Goal: Task Accomplishment & Management: Use online tool/utility

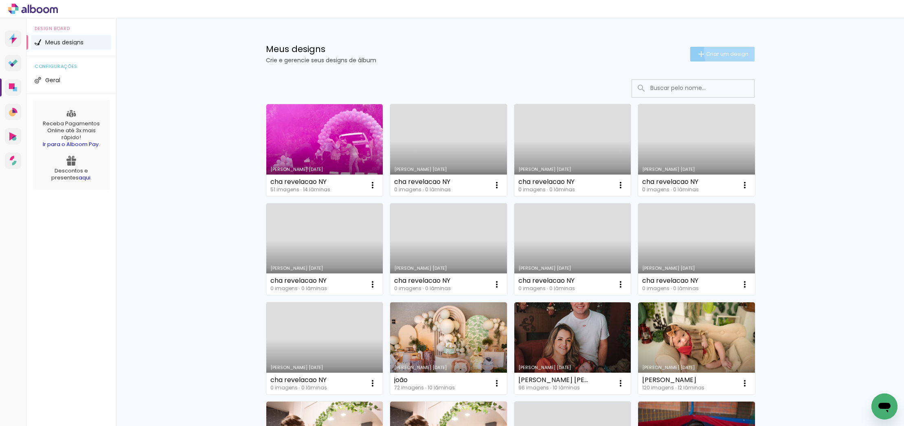
click at [735, 51] on span "Criar um design" at bounding box center [727, 53] width 42 height 5
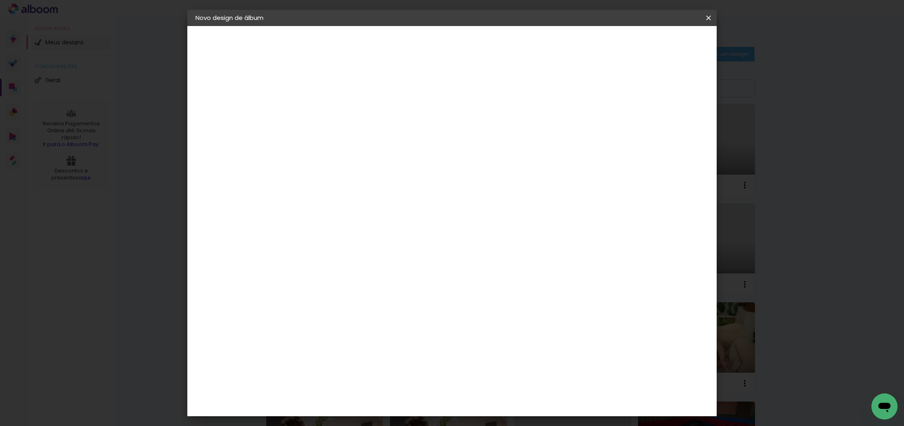
click at [329, 111] on input at bounding box center [329, 109] width 0 height 13
type input "20x30"
drag, startPoint x: 461, startPoint y: 109, endPoint x: 244, endPoint y: 76, distance: 219.5
click at [265, 26] on quentale-album-spec "Iniciar design Iniciar design" at bounding box center [451, 26] width 529 height 0
type input "edi"
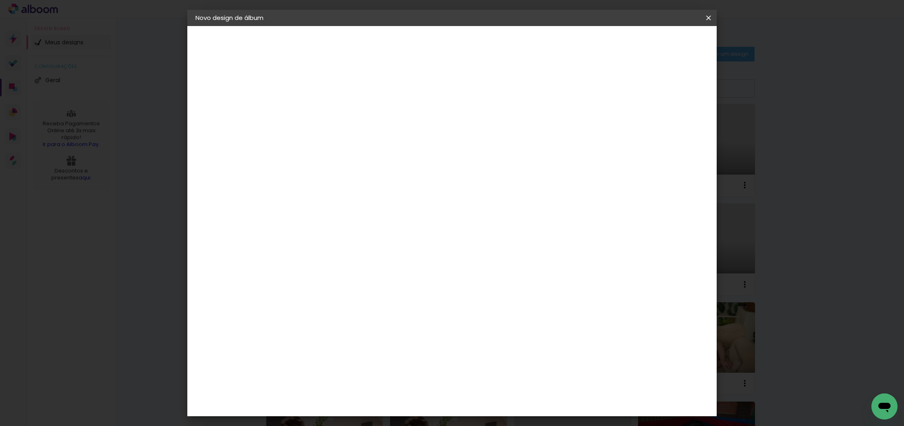
type paper-input "edi"
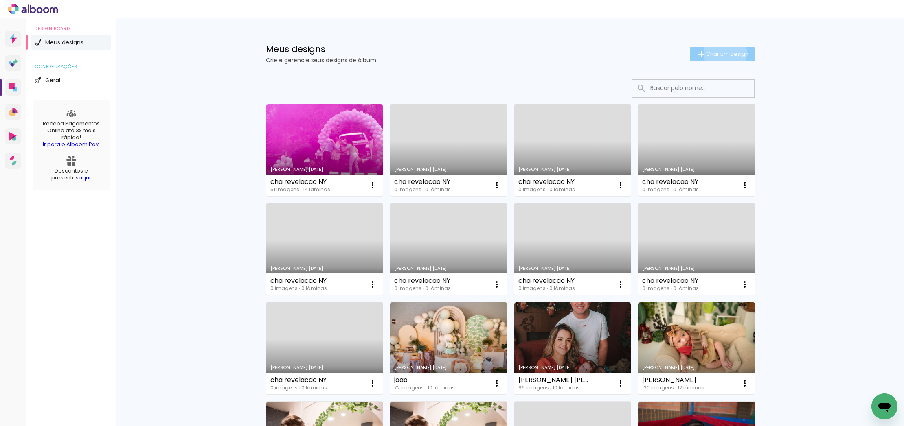
click at [724, 53] on span "Criar um design" at bounding box center [727, 53] width 42 height 5
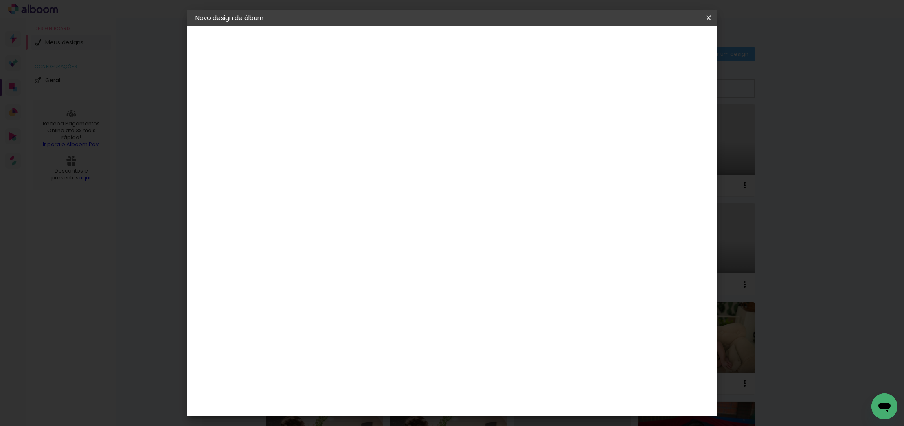
click at [0, 0] on slot "Avançar" at bounding box center [0, 0] width 0 height 0
click at [341, 247] on div "Grafis" at bounding box center [332, 250] width 19 height 7
drag, startPoint x: 681, startPoint y: 41, endPoint x: 661, endPoint y: 46, distance: 20.5
click at [0, 0] on slot "Avançar" at bounding box center [0, 0] width 0 height 0
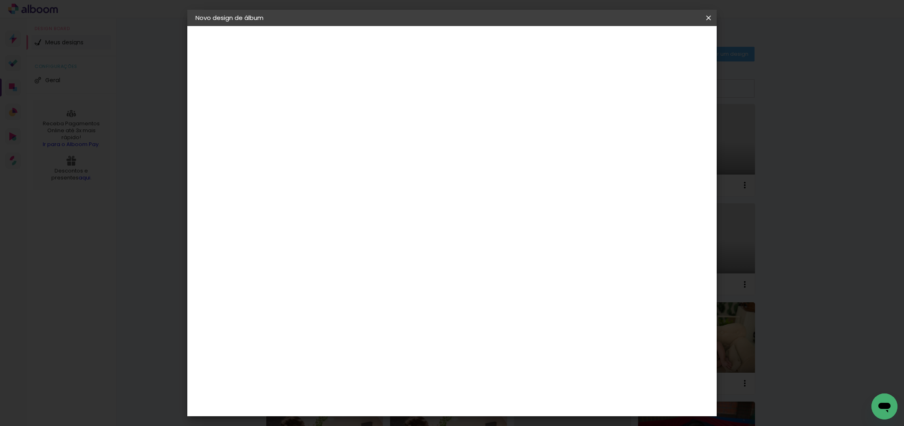
click at [370, 137] on iron-icon at bounding box center [365, 142] width 10 height 10
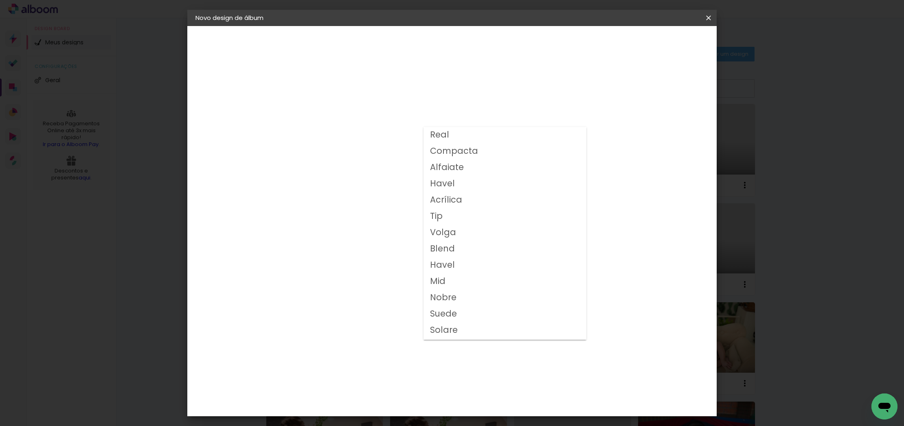
click at [483, 151] on paper-item "Compacta" at bounding box center [505, 151] width 163 height 16
type input "Compacta"
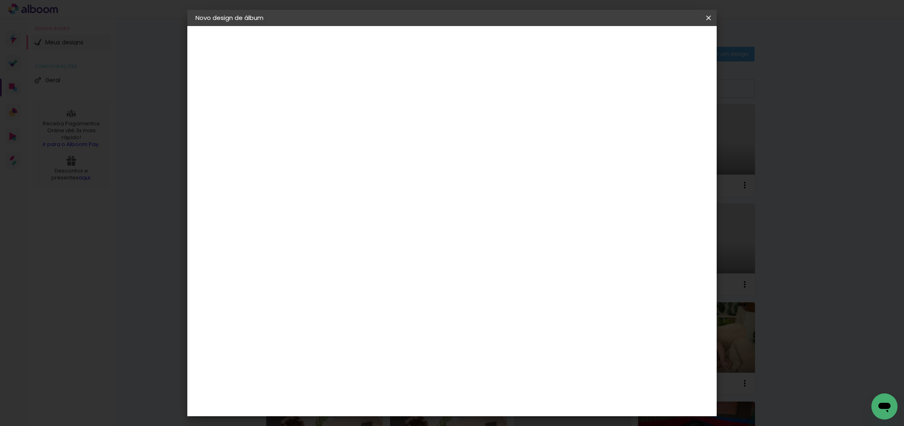
click at [384, 210] on span "20x25" at bounding box center [365, 221] width 38 height 22
drag, startPoint x: 692, startPoint y: 42, endPoint x: 685, endPoint y: 51, distance: 11.6
click at [0, 0] on slot "Avançar" at bounding box center [0, 0] width 0 height 0
click at [618, 87] on div at bounding box center [613, 87] width 7 height 7
type paper-checkbox "on"
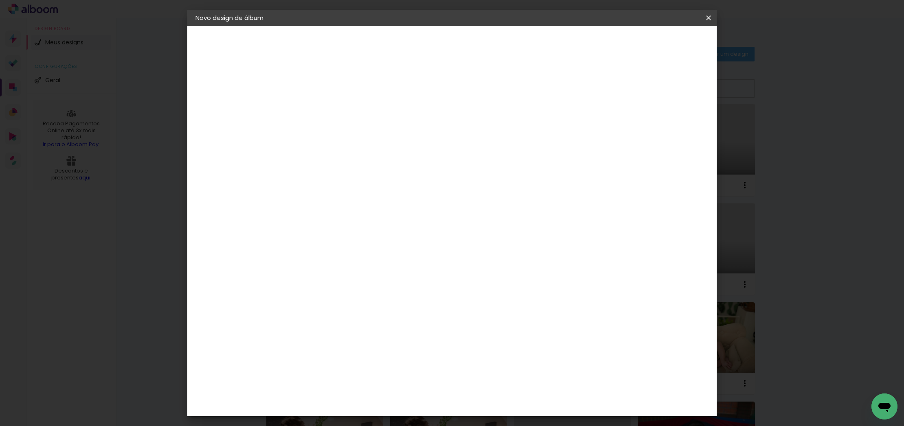
click at [664, 44] on span "Iniciar design" at bounding box center [645, 43] width 37 height 6
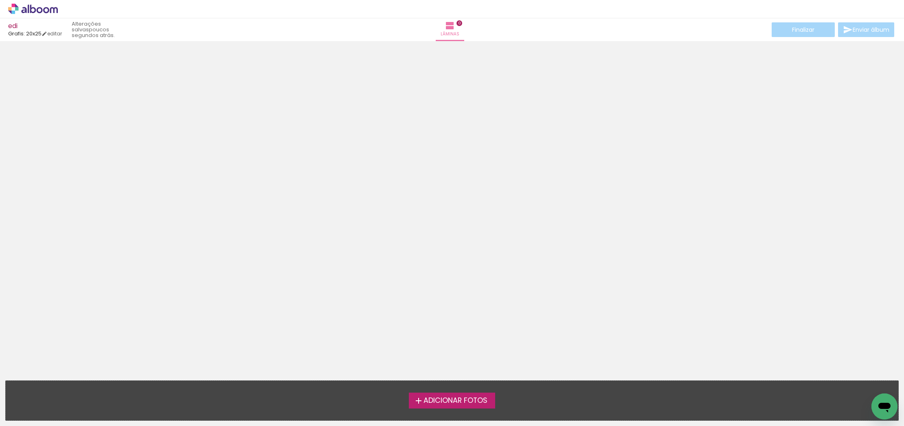
click at [457, 398] on span "Adicionar Fotos" at bounding box center [456, 400] width 64 height 7
click at [0, 0] on input "file" at bounding box center [0, 0] width 0 height 0
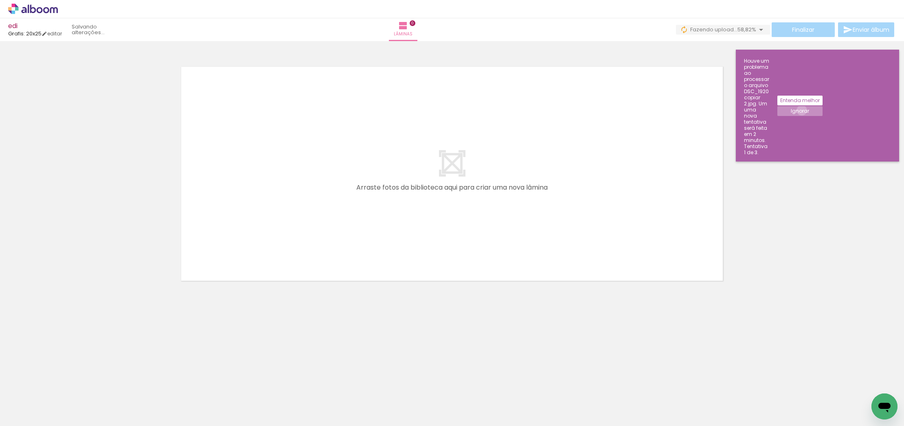
click at [0, 0] on slot "Ignorar" at bounding box center [0, 0] width 0 height 0
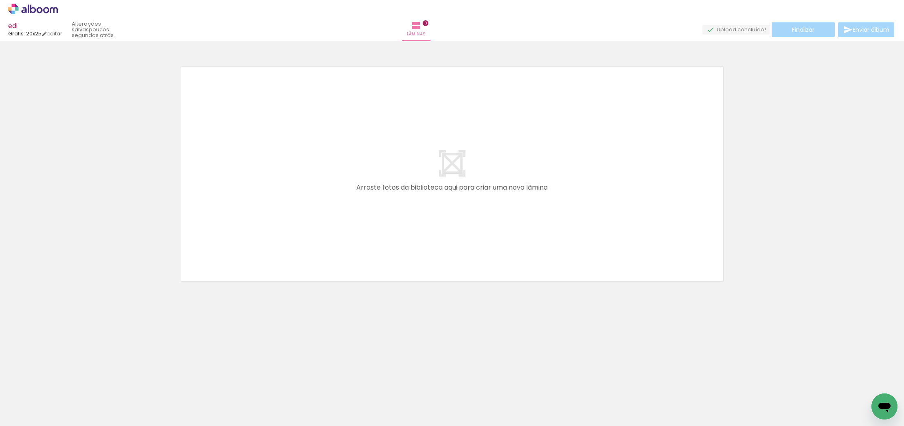
scroll to position [0, 1719]
click at [22, 415] on span "Adicionar Fotos" at bounding box center [29, 415] width 24 height 9
click at [0, 0] on input "file" at bounding box center [0, 0] width 0 height 0
click at [26, 411] on span "Adicionar Fotos" at bounding box center [29, 415] width 24 height 9
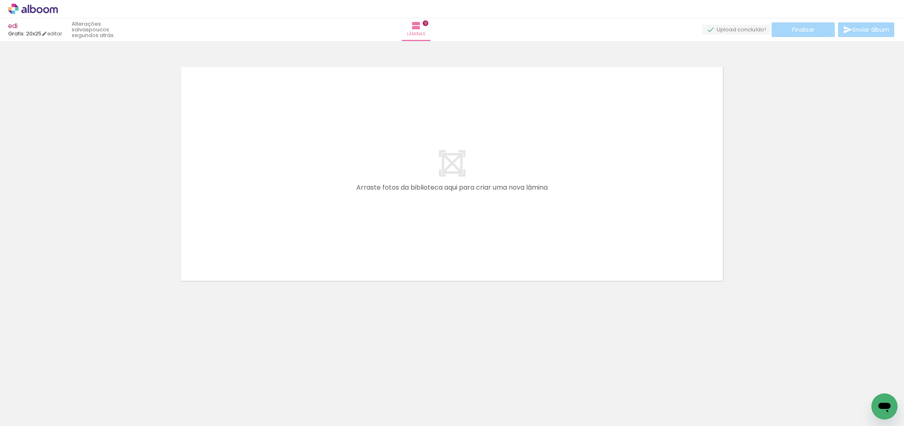
click at [0, 0] on input "file" at bounding box center [0, 0] width 0 height 0
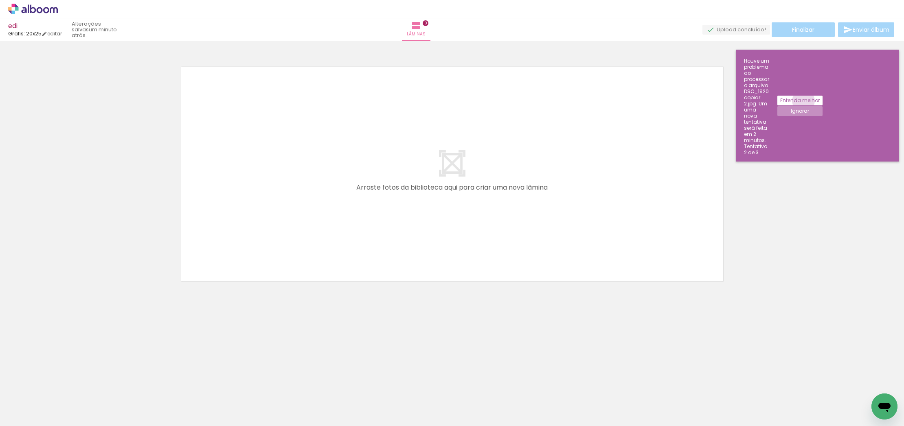
click at [0, 0] on slot "Entenda melhor" at bounding box center [0, 0] width 0 height 0
click at [30, 413] on span "Adicionar Fotos" at bounding box center [29, 415] width 24 height 9
click at [0, 0] on input "file" at bounding box center [0, 0] width 0 height 0
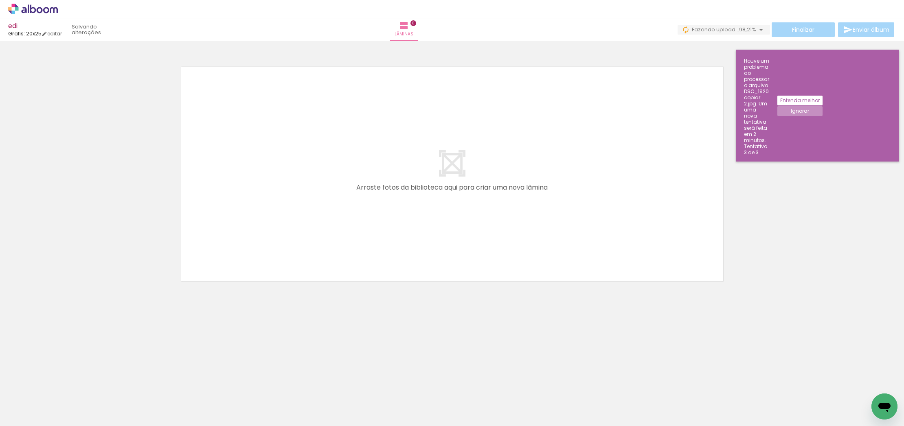
click at [67, 409] on iron-horizontal-list at bounding box center [58, 400] width 16 height 51
drag, startPoint x: 497, startPoint y: 380, endPoint x: 494, endPoint y: 395, distance: 14.5
click at [67, 382] on iron-horizontal-list at bounding box center [58, 400] width 16 height 51
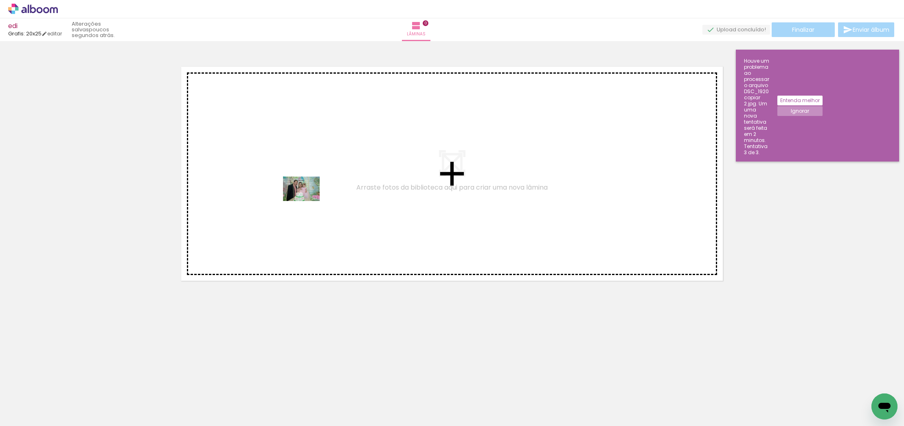
drag, startPoint x: 246, startPoint y: 375, endPoint x: 224, endPoint y: 350, distance: 33.3
click at [300, 199] on quentale-workspace at bounding box center [452, 213] width 904 height 426
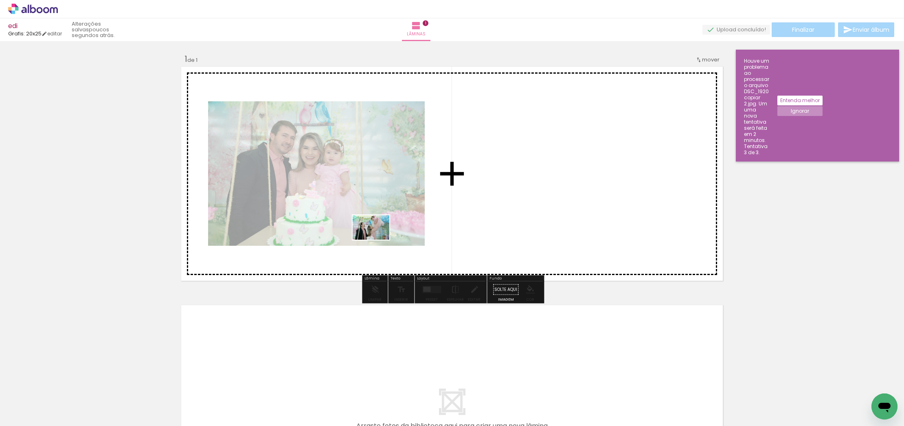
drag, startPoint x: 226, startPoint y: 406, endPoint x: 291, endPoint y: 282, distance: 139.7
click at [373, 223] on quentale-workspace at bounding box center [452, 213] width 904 height 426
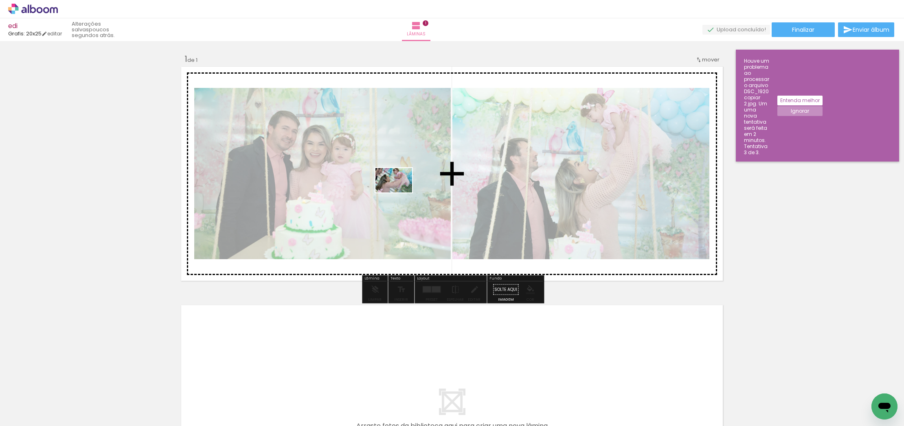
drag, startPoint x: 272, startPoint y: 400, endPoint x: 342, endPoint y: 234, distance: 180.6
click at [388, 183] on quentale-workspace at bounding box center [452, 213] width 904 height 426
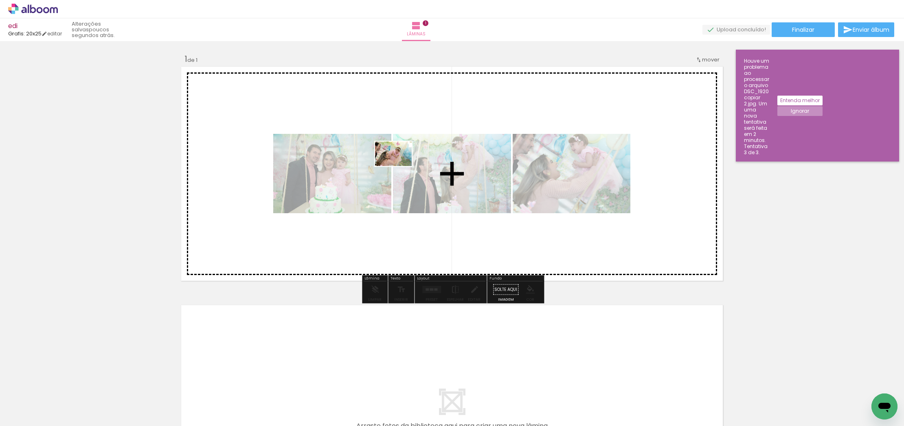
drag, startPoint x: 312, startPoint y: 401, endPoint x: 397, endPoint y: 168, distance: 248.5
click at [397, 168] on quentale-workspace at bounding box center [452, 213] width 904 height 426
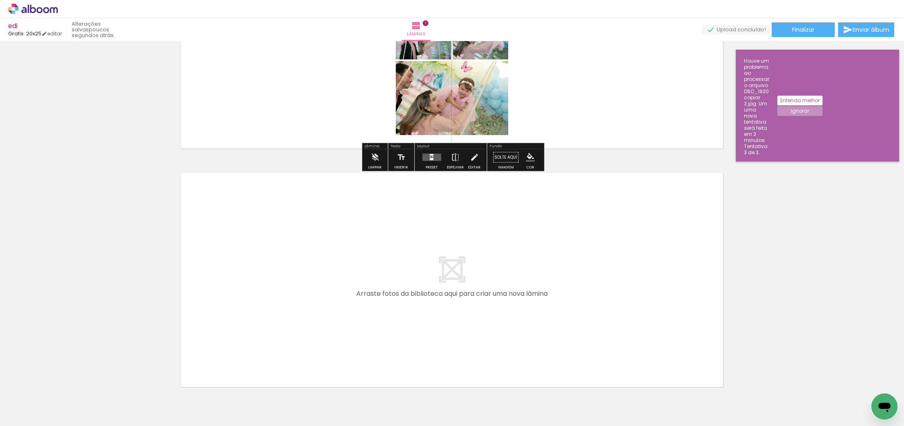
scroll to position [135, 0]
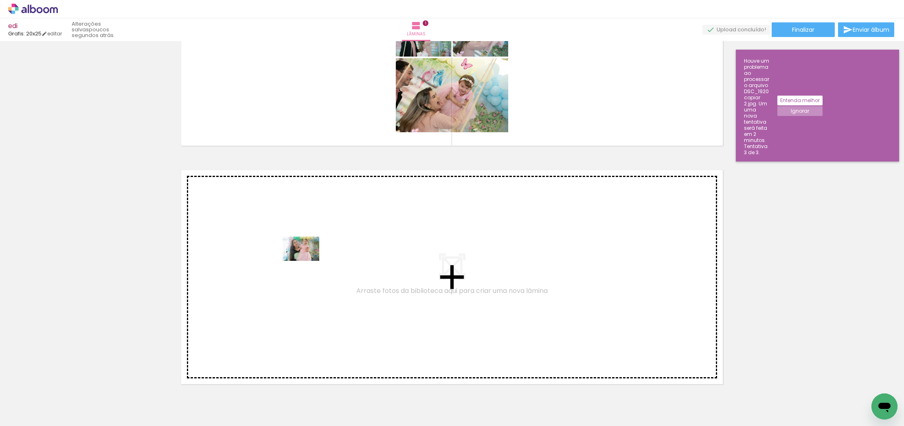
click at [292, 248] on quentale-workspace at bounding box center [452, 213] width 904 height 426
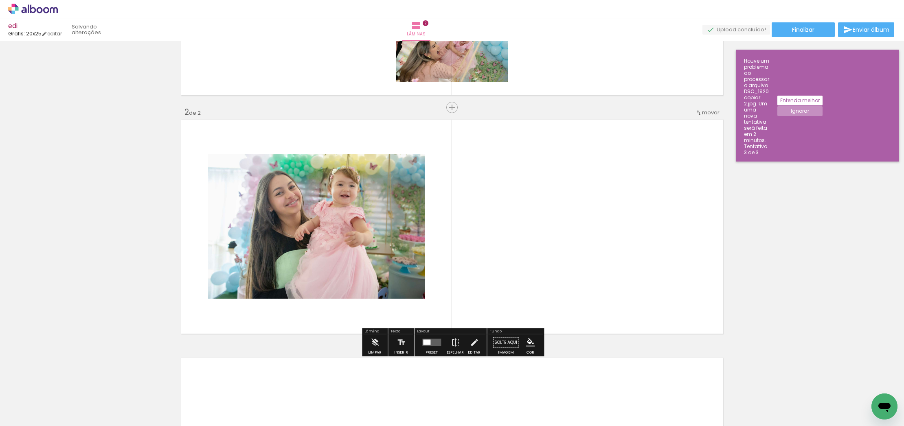
scroll to position [204, 0]
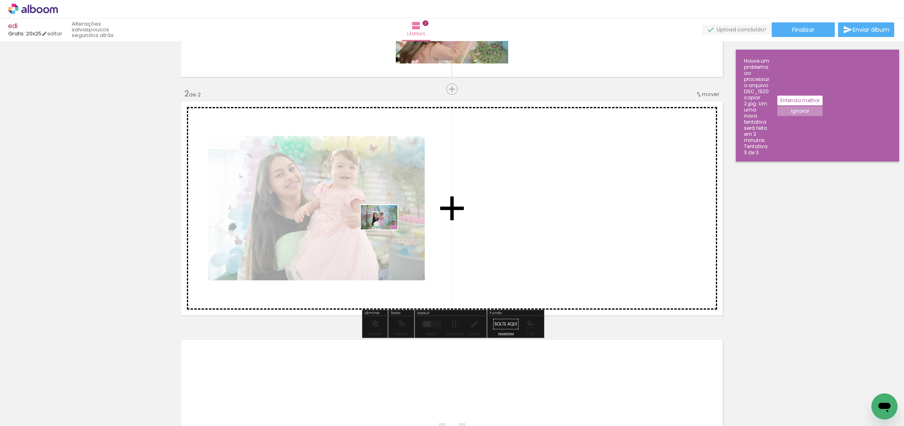
drag, startPoint x: 129, startPoint y: 400, endPoint x: 380, endPoint y: 219, distance: 309.6
click at [381, 213] on quentale-workspace at bounding box center [452, 213] width 904 height 426
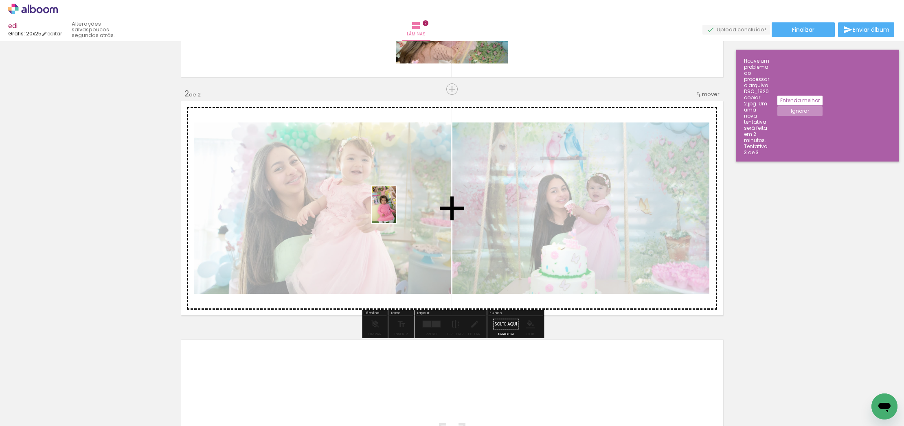
drag, startPoint x: 356, startPoint y: 403, endPoint x: 395, endPoint y: 211, distance: 195.6
click at [394, 208] on quentale-workspace at bounding box center [452, 213] width 904 height 426
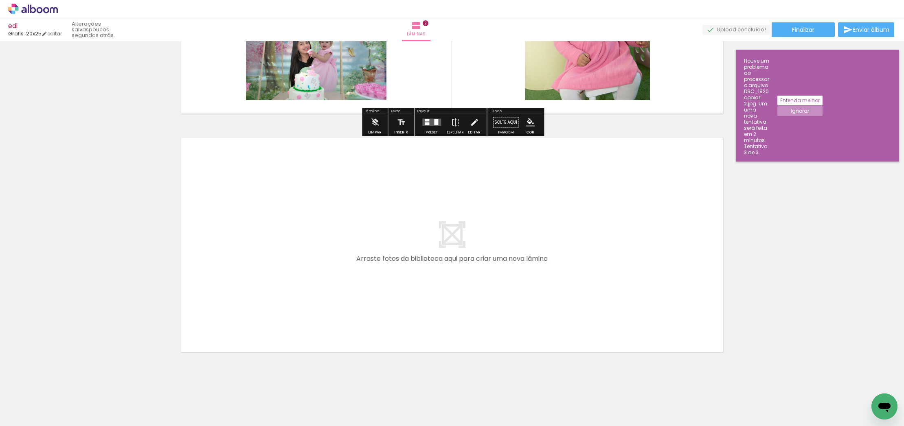
scroll to position [413, 0]
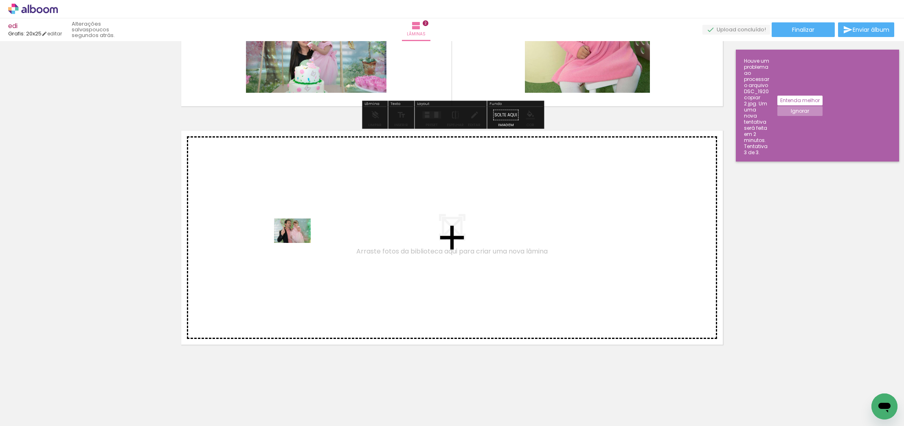
click at [297, 247] on quentale-workspace at bounding box center [452, 213] width 904 height 426
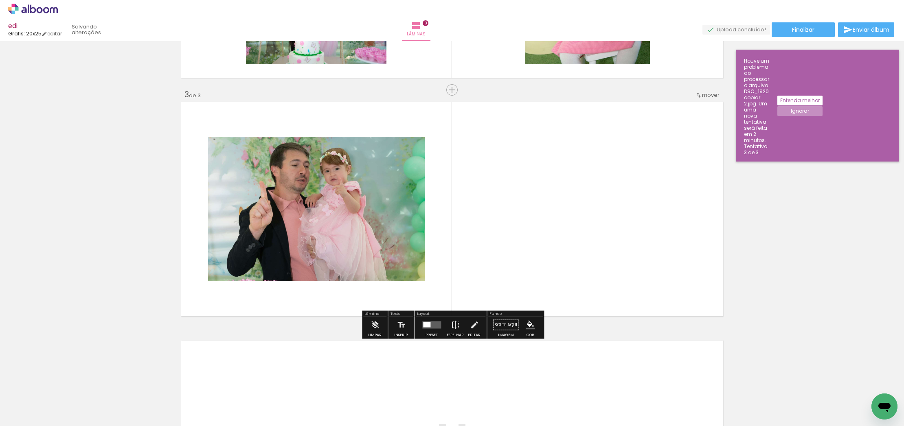
scroll to position [443, 0]
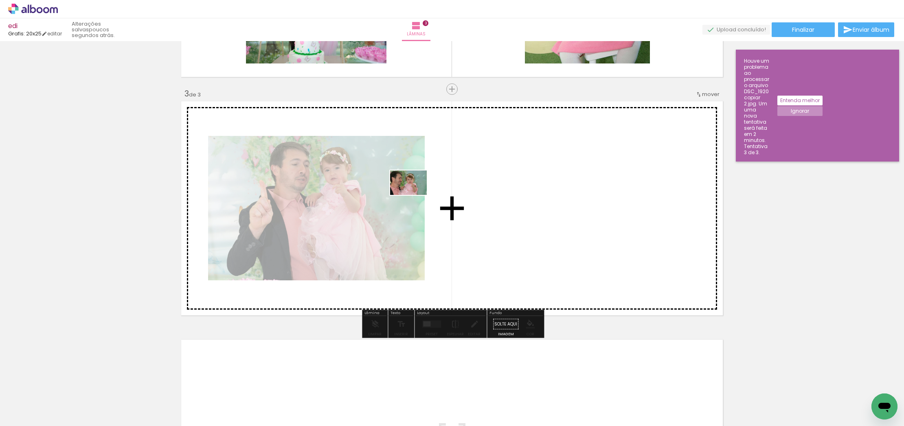
drag, startPoint x: 439, startPoint y: 402, endPoint x: 413, endPoint y: 259, distance: 146.1
click at [405, 194] on quentale-workspace at bounding box center [452, 213] width 904 height 426
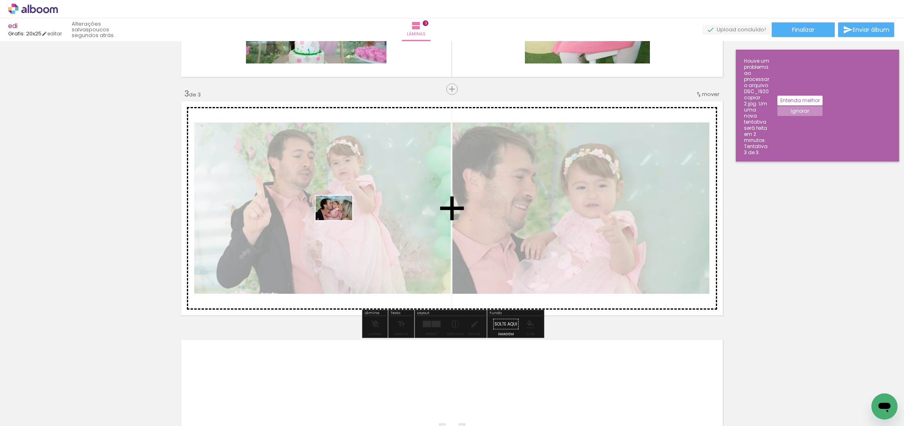
drag, startPoint x: 486, startPoint y: 375, endPoint x: 358, endPoint y: 223, distance: 198.0
click at [338, 220] on quentale-workspace at bounding box center [452, 213] width 904 height 426
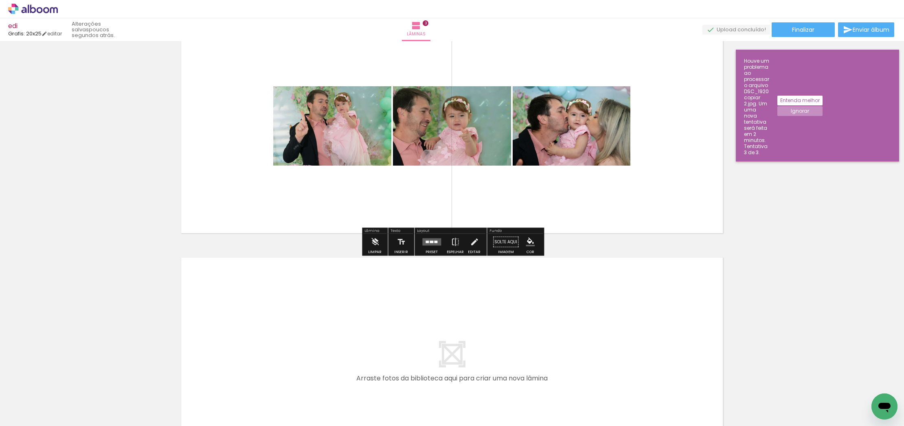
scroll to position [552, 0]
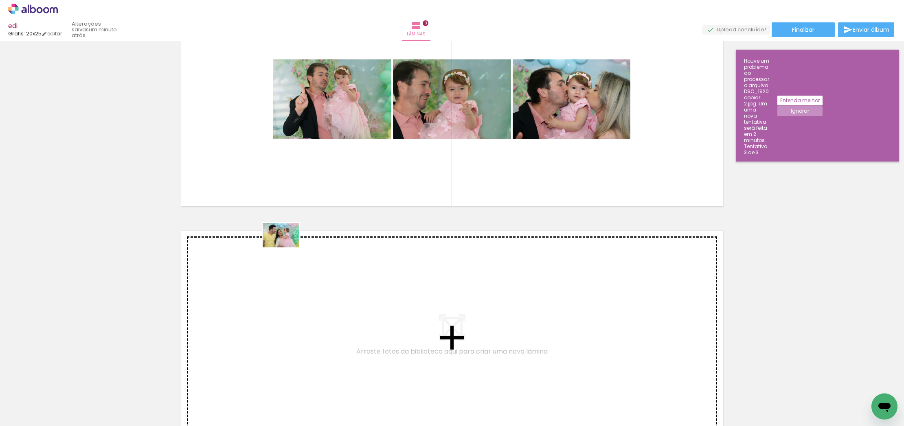
click at [289, 250] on quentale-workspace at bounding box center [452, 213] width 904 height 426
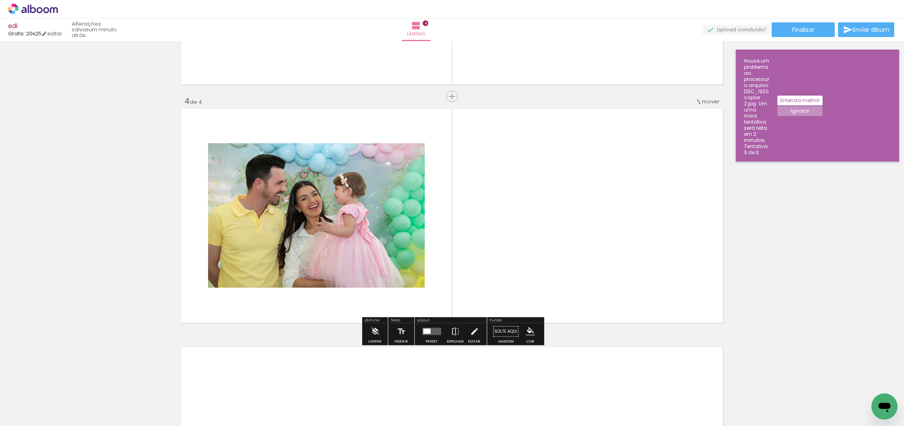
scroll to position [681, 0]
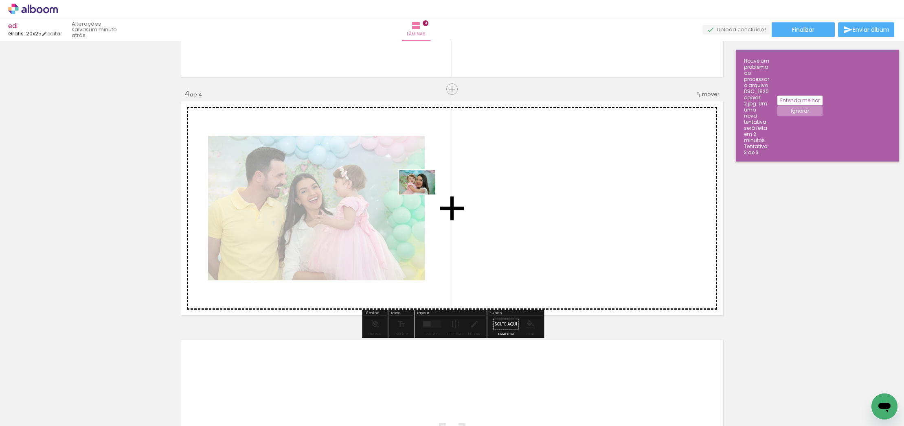
drag, startPoint x: 587, startPoint y: 398, endPoint x: 567, endPoint y: 321, distance: 79.1
click at [406, 192] on quentale-workspace at bounding box center [452, 213] width 904 height 426
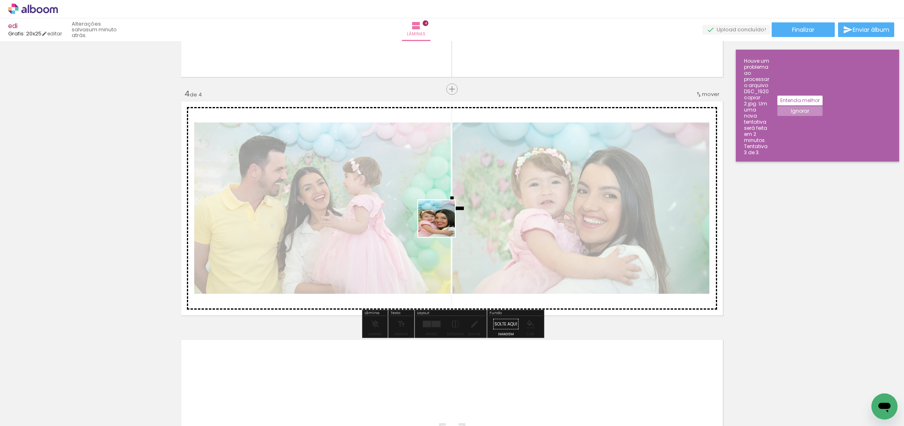
drag, startPoint x: 632, startPoint y: 404, endPoint x: 441, endPoint y: 274, distance: 230.9
click at [399, 220] on quentale-workspace at bounding box center [452, 213] width 904 height 426
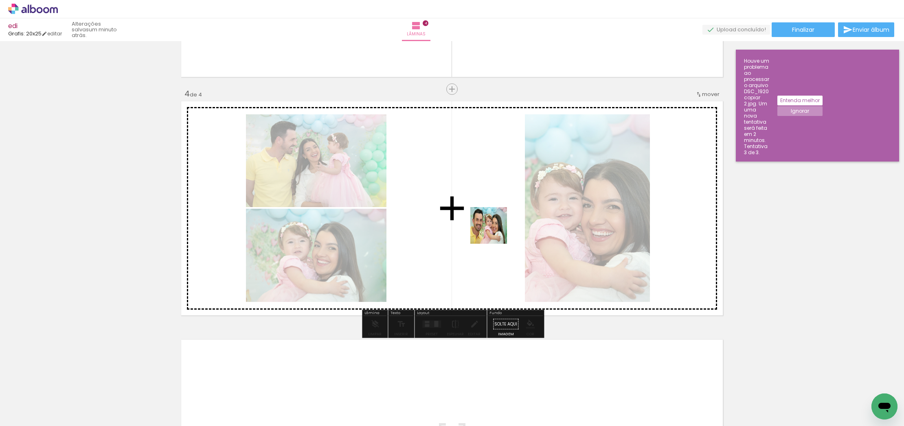
drag, startPoint x: 681, startPoint y: 397, endPoint x: 470, endPoint y: 235, distance: 266.8
click at [437, 222] on quentale-workspace at bounding box center [452, 213] width 904 height 426
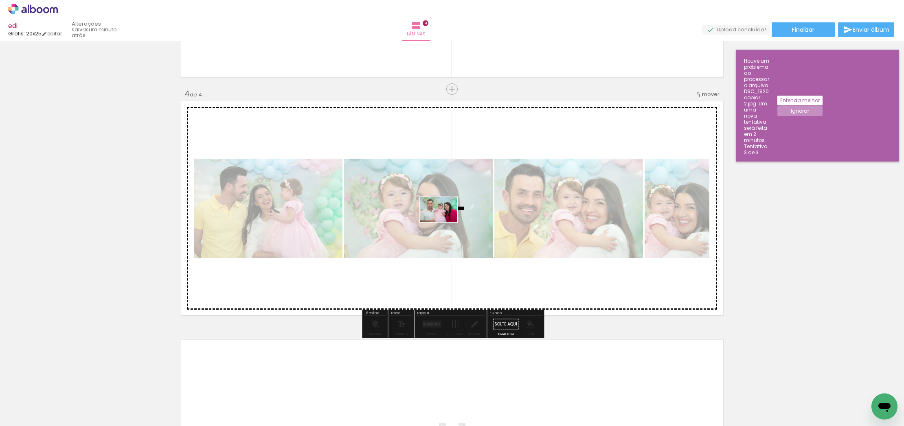
drag, startPoint x: 654, startPoint y: 324, endPoint x: 660, endPoint y: 373, distance: 49.2
click at [445, 223] on quentale-workspace at bounding box center [452, 213] width 904 height 426
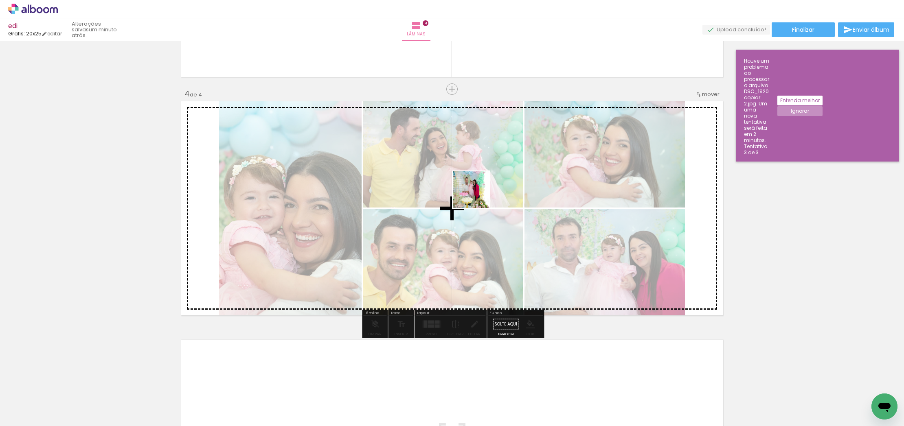
drag, startPoint x: 691, startPoint y: 303, endPoint x: 494, endPoint y: 273, distance: 199.7
click at [421, 192] on quentale-workspace at bounding box center [452, 213] width 904 height 426
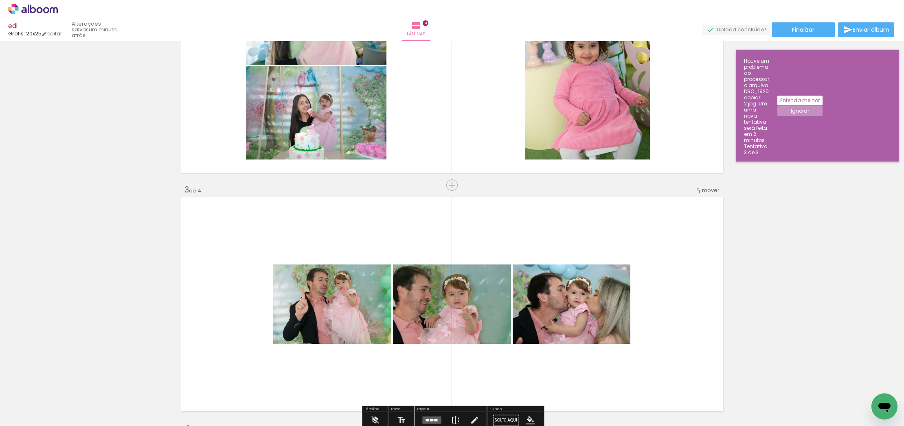
scroll to position [338, 0]
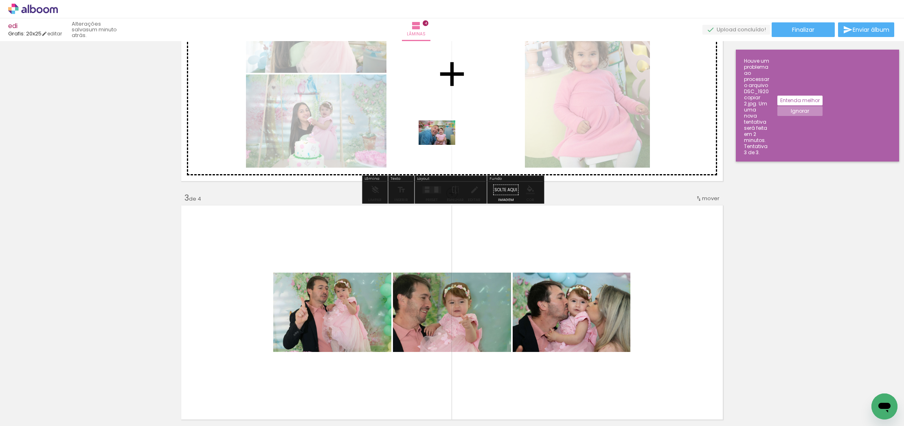
drag, startPoint x: 818, startPoint y: 399, endPoint x: 483, endPoint y: 158, distance: 413.3
click at [443, 145] on quentale-workspace at bounding box center [452, 213] width 904 height 426
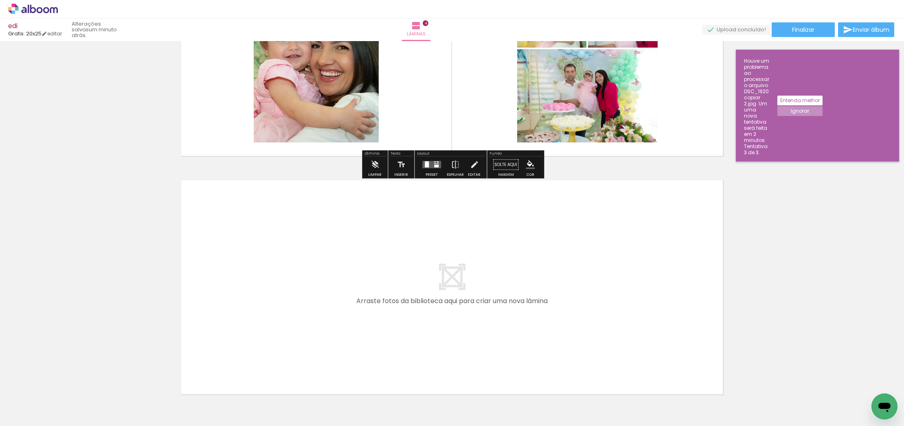
scroll to position [848, 0]
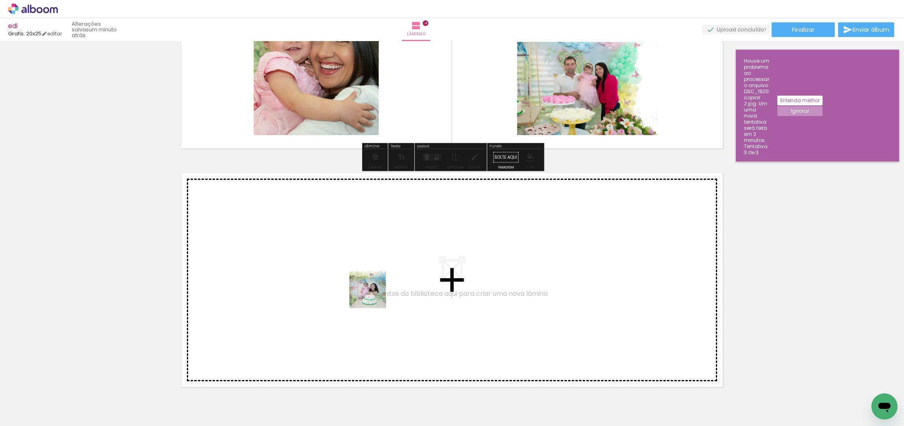
click at [332, 272] on quentale-workspace at bounding box center [452, 213] width 904 height 426
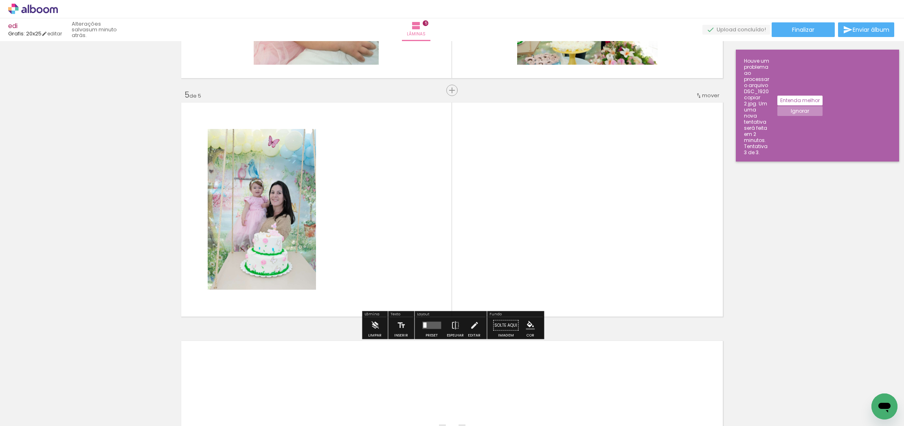
scroll to position [920, 0]
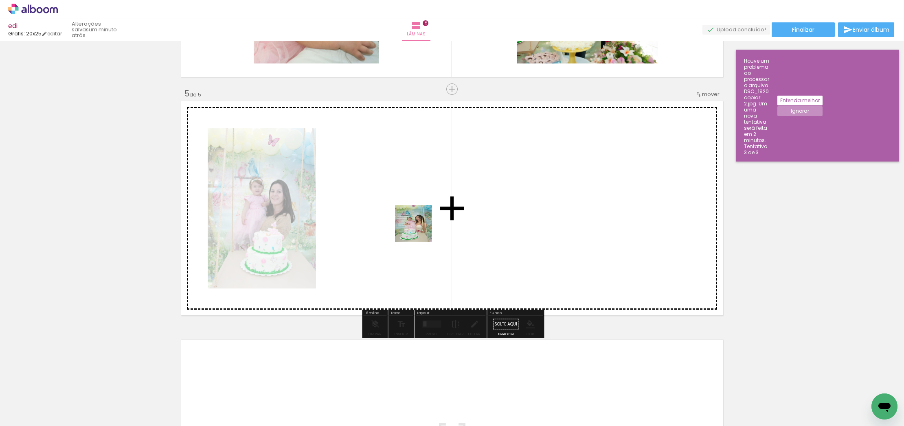
drag, startPoint x: 527, startPoint y: 389, endPoint x: 447, endPoint y: 272, distance: 141.5
click at [382, 211] on quentale-workspace at bounding box center [452, 213] width 904 height 426
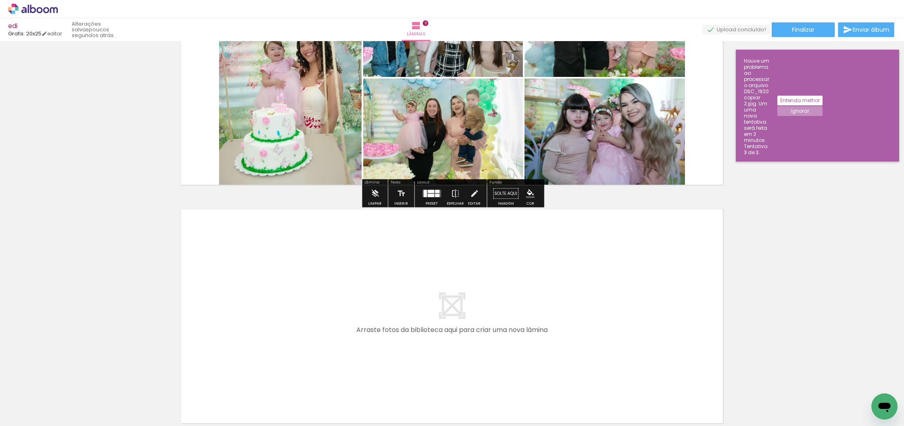
scroll to position [2480, 0]
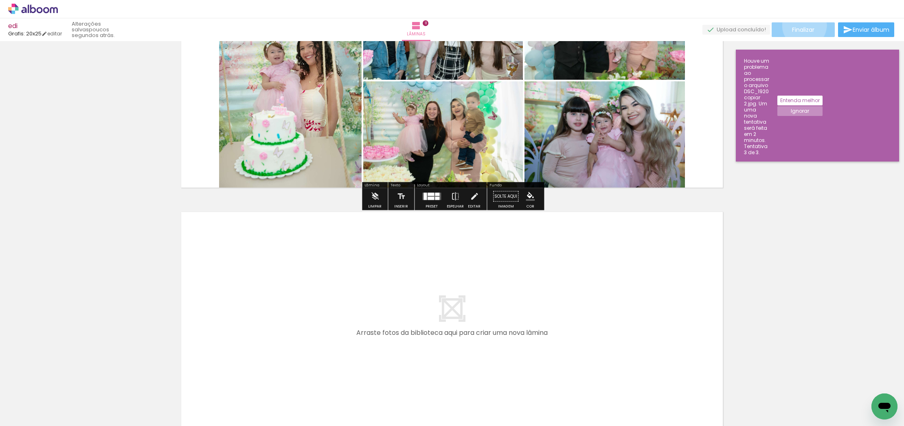
click at [801, 27] on span "Finalizar" at bounding box center [803, 30] width 22 height 6
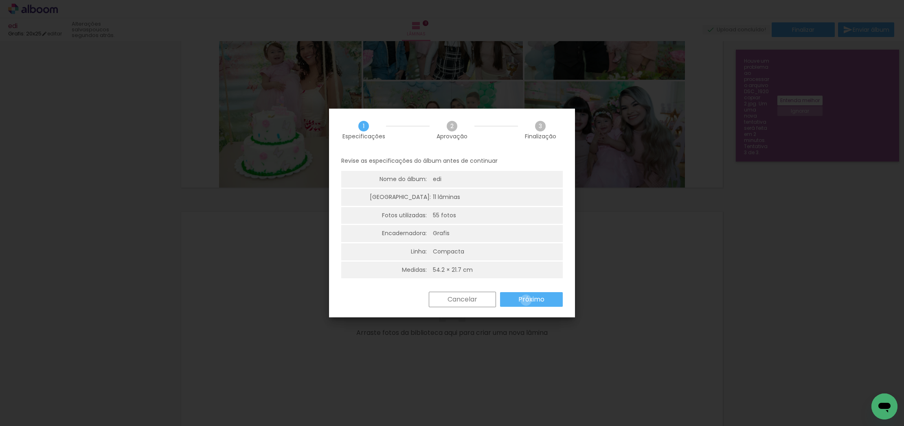
click at [0, 0] on slot "Próximo" at bounding box center [0, 0] width 0 height 0
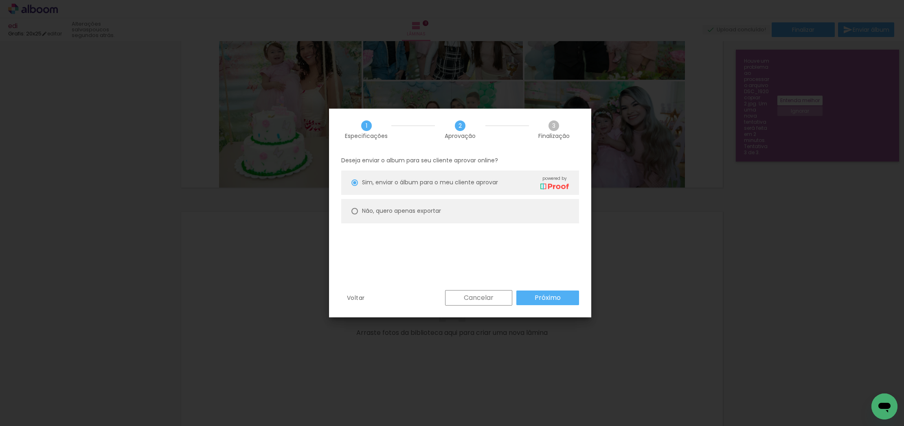
scroll to position [0, 0]
drag, startPoint x: 354, startPoint y: 210, endPoint x: 375, endPoint y: 233, distance: 30.6
click at [354, 210] on div at bounding box center [354, 212] width 7 height 7
type paper-radio-button "on"
click at [0, 0] on slot "Próximo" at bounding box center [0, 0] width 0 height 0
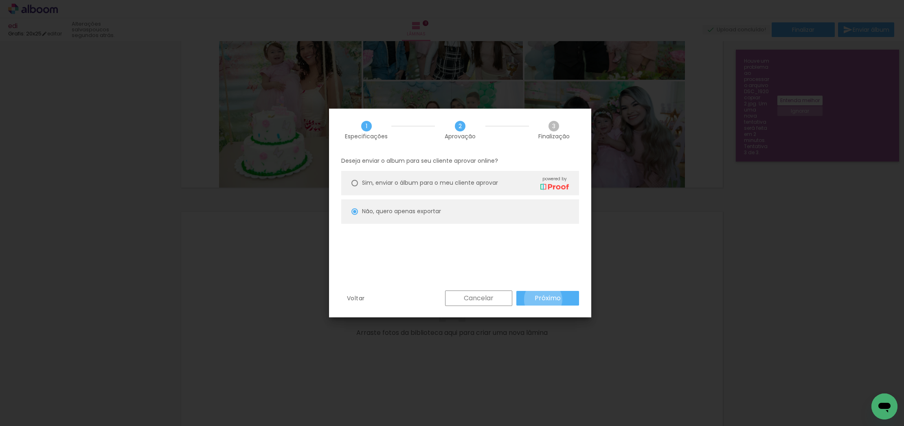
type input "Alta, 300 DPI"
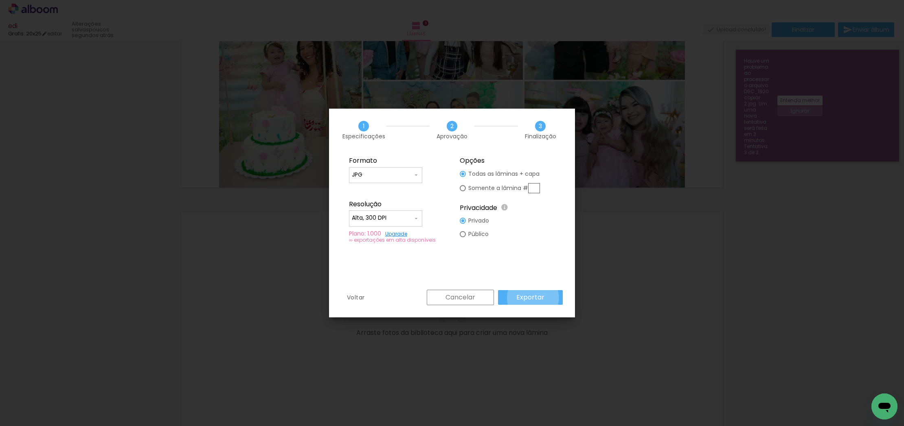
click at [0, 0] on slot "Exportar" at bounding box center [0, 0] width 0 height 0
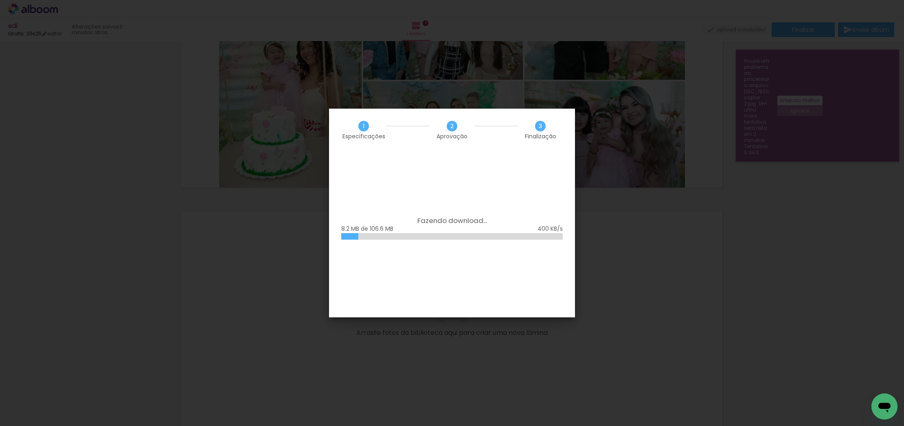
scroll to position [0, 684]
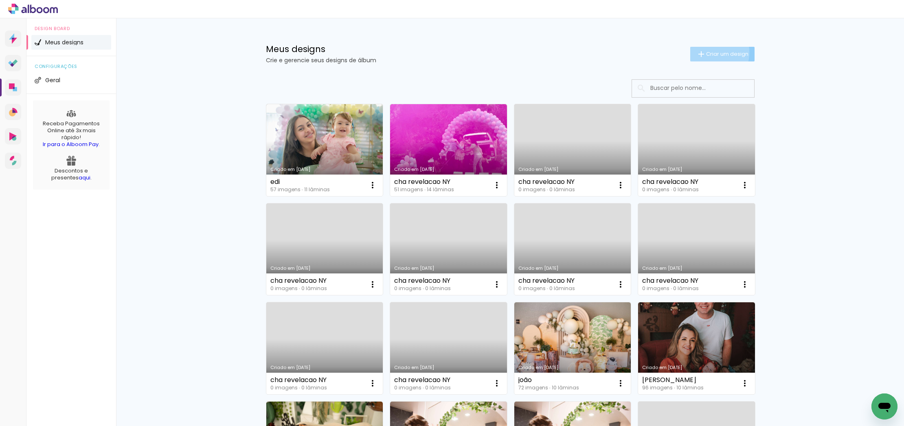
click at [713, 53] on span "Criar um design" at bounding box center [727, 53] width 42 height 5
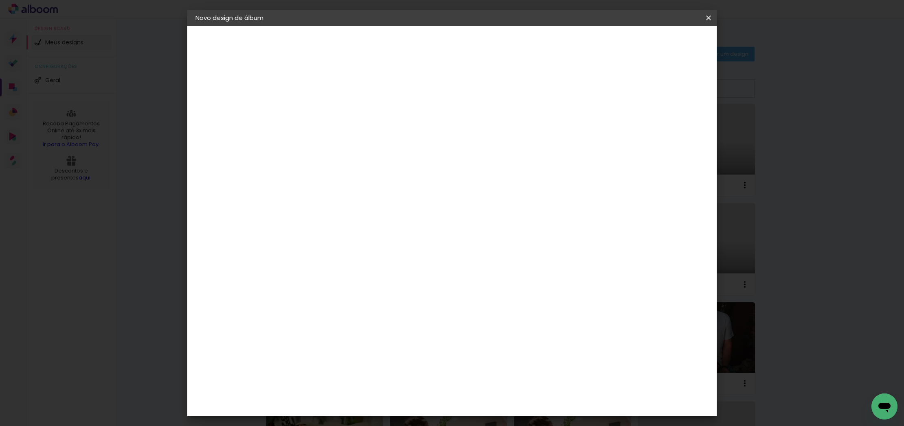
click at [329, 108] on input at bounding box center [329, 109] width 0 height 13
type input "edi 15x20"
type paper-input "edi 15x20"
click at [0, 0] on slot "Avançar" at bounding box center [0, 0] width 0 height 0
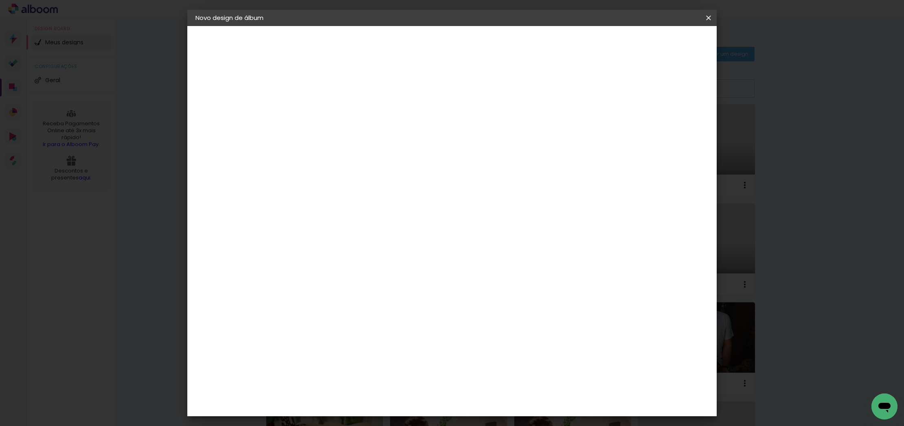
click at [342, 233] on div "Grafis" at bounding box center [332, 236] width 19 height 7
click at [0, 0] on slot "Avançar" at bounding box center [0, 0] width 0 height 0
click at [370, 137] on iron-icon at bounding box center [365, 142] width 10 height 10
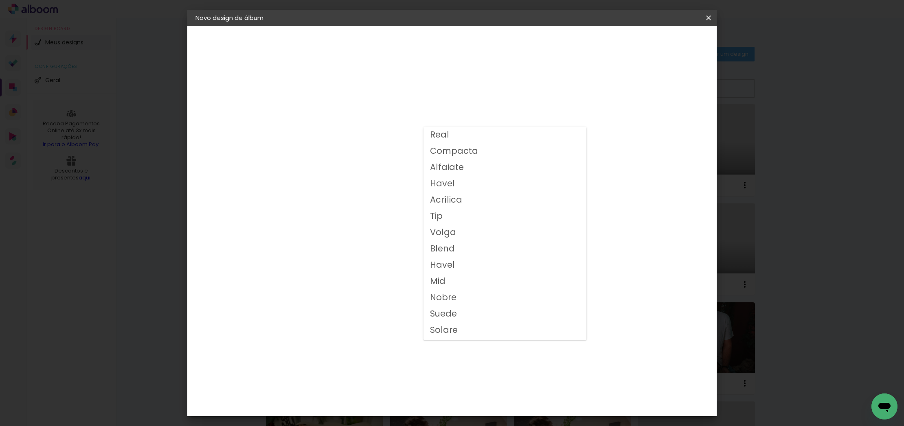
click at [0, 0] on slot "Compacta" at bounding box center [0, 0] width 0 height 0
type input "Compacta"
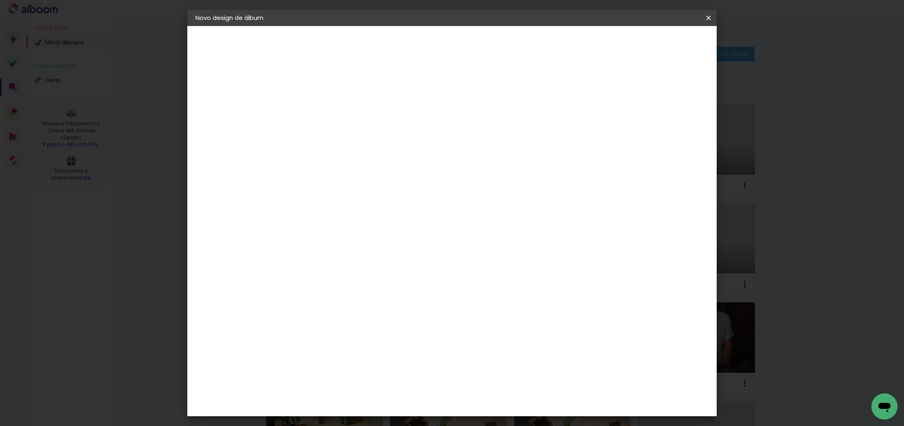
click at [384, 191] on span "15x20" at bounding box center [365, 200] width 38 height 22
drag, startPoint x: 678, startPoint y: 44, endPoint x: 667, endPoint y: 50, distance: 12.4
click at [0, 0] on slot "Avançar" at bounding box center [0, 0] width 0 height 0
click at [618, 88] on div at bounding box center [613, 87] width 7 height 7
type paper-checkbox "on"
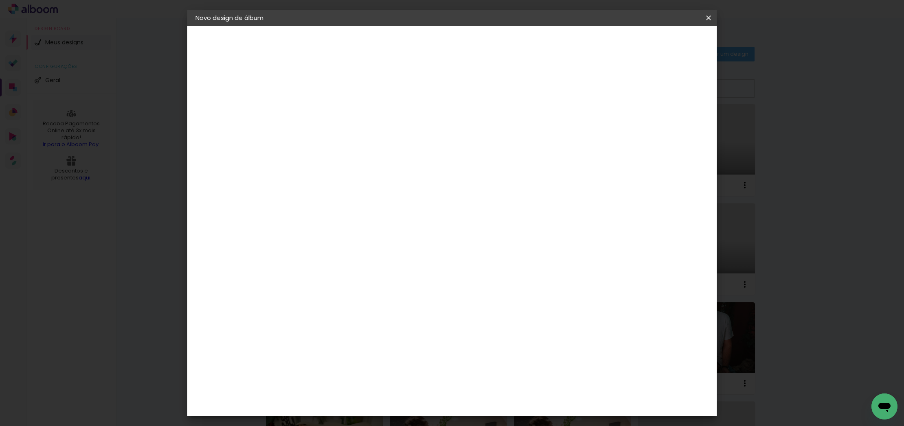
scroll to position [18, 0]
click at [664, 43] on span "Iniciar design" at bounding box center [645, 43] width 37 height 6
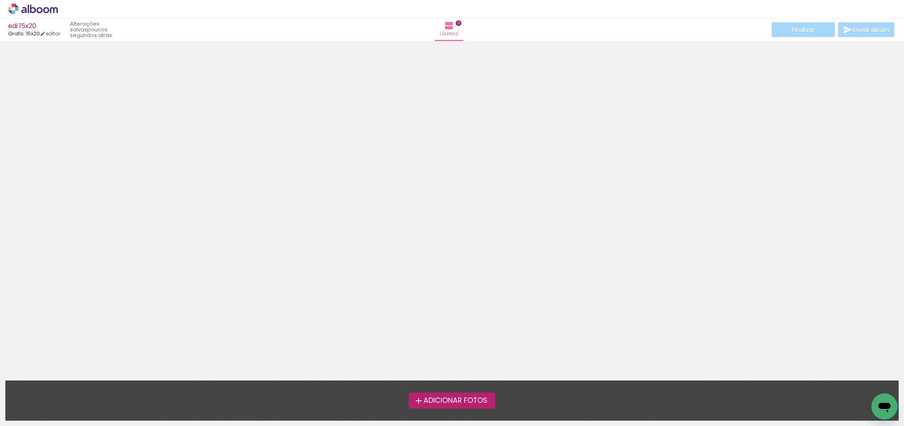
click at [445, 397] on span "Adicionar Fotos" at bounding box center [456, 400] width 64 height 7
click at [0, 0] on input "file" at bounding box center [0, 0] width 0 height 0
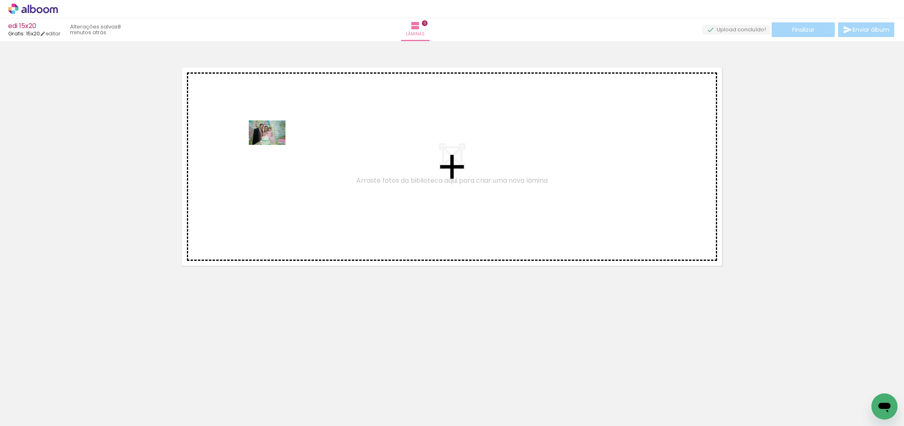
drag, startPoint x: 197, startPoint y: 382, endPoint x: 184, endPoint y: 325, distance: 57.7
click at [274, 143] on quentale-workspace at bounding box center [452, 213] width 904 height 426
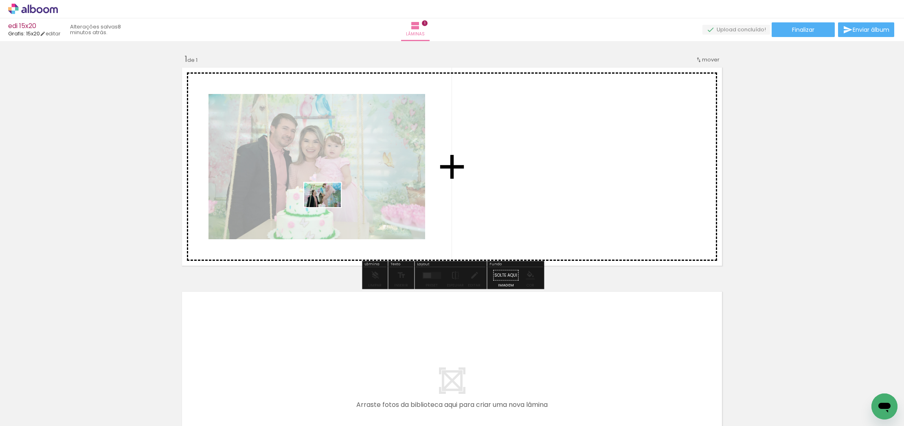
drag, startPoint x: 215, startPoint y: 404, endPoint x: 303, endPoint y: 241, distance: 184.9
click at [336, 190] on quentale-workspace at bounding box center [452, 213] width 904 height 426
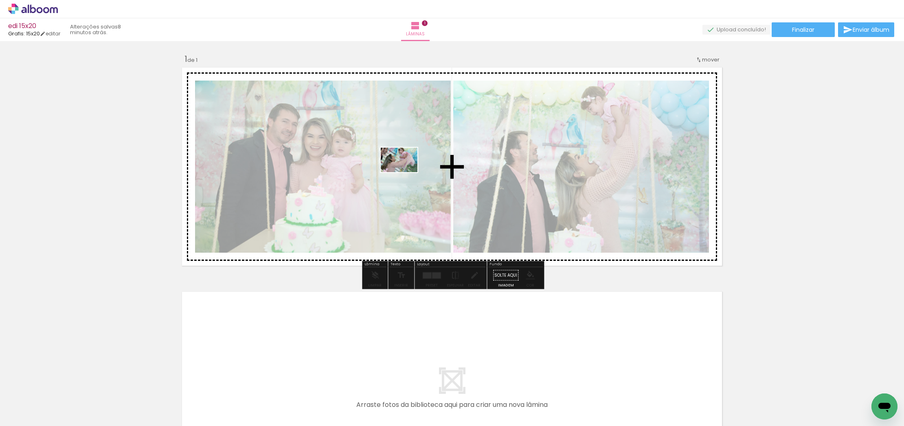
drag, startPoint x: 266, startPoint y: 399, endPoint x: 370, endPoint y: 252, distance: 180.2
click at [404, 178] on quentale-workspace at bounding box center [452, 213] width 904 height 426
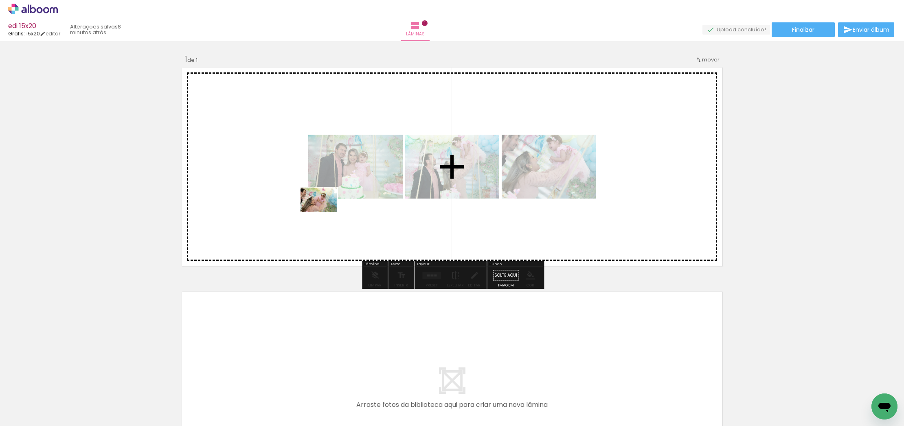
drag, startPoint x: 314, startPoint y: 400, endPoint x: 324, endPoint y: 205, distance: 195.7
click at [325, 211] on quentale-workspace at bounding box center [452, 213] width 904 height 426
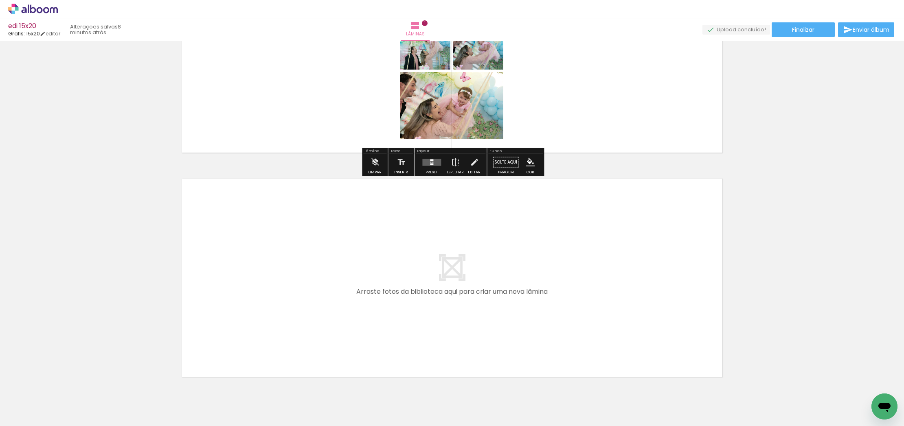
scroll to position [116, 0]
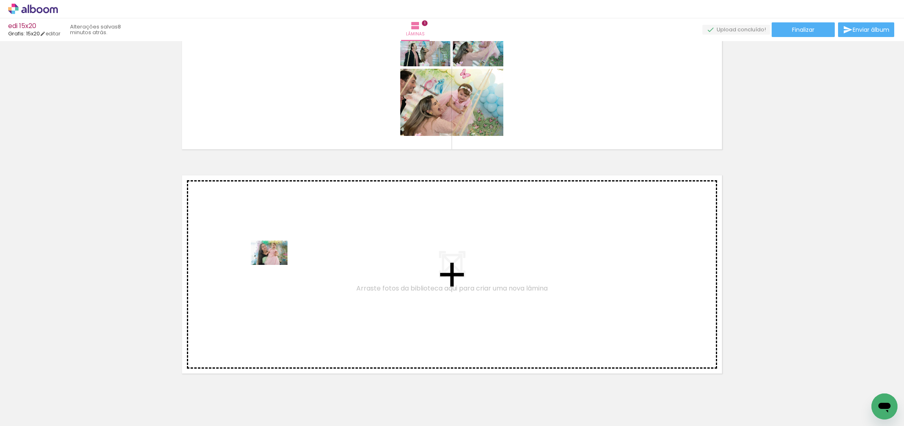
click at [275, 266] on quentale-workspace at bounding box center [452, 213] width 904 height 426
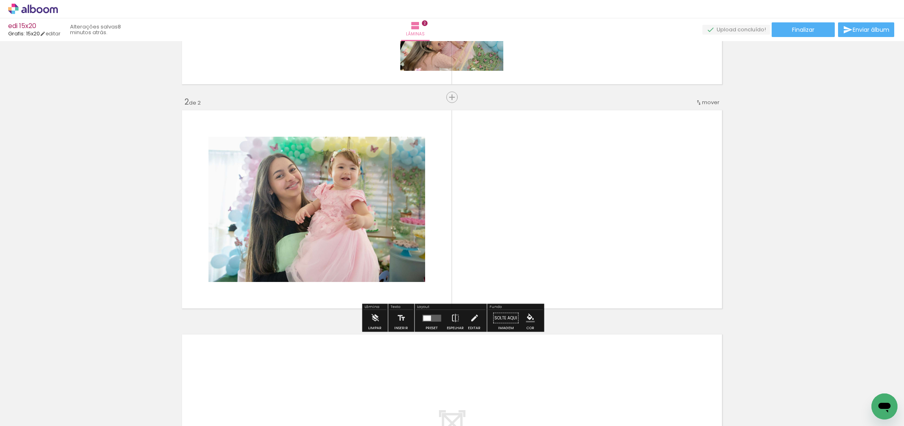
scroll to position [183, 0]
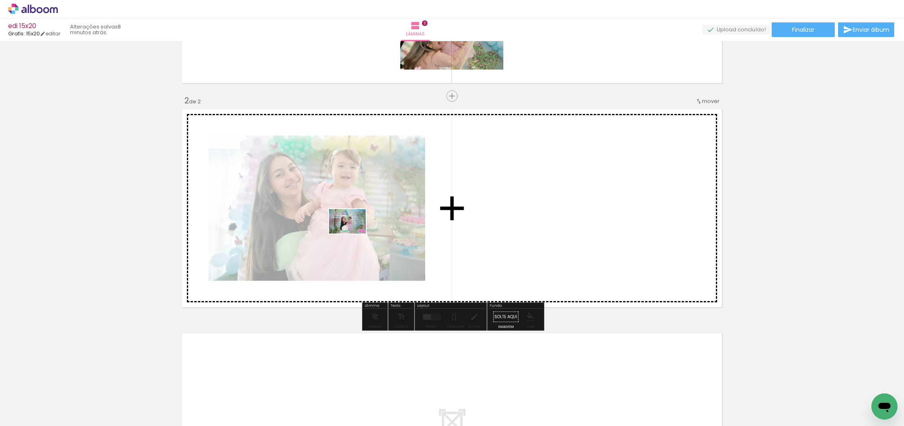
drag, startPoint x: 129, startPoint y: 402, endPoint x: 365, endPoint y: 267, distance: 271.9
click at [354, 232] on quentale-workspace at bounding box center [452, 213] width 904 height 426
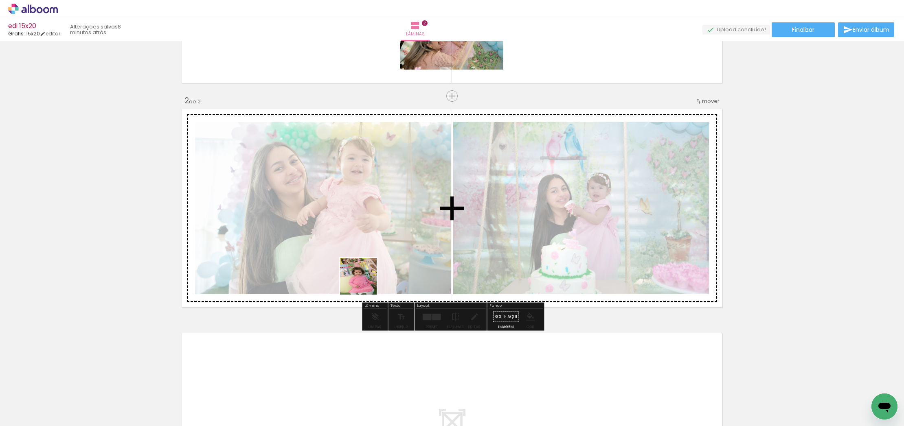
drag, startPoint x: 360, startPoint y: 403, endPoint x: 356, endPoint y: 261, distance: 141.4
click at [355, 246] on quentale-workspace at bounding box center [452, 213] width 904 height 426
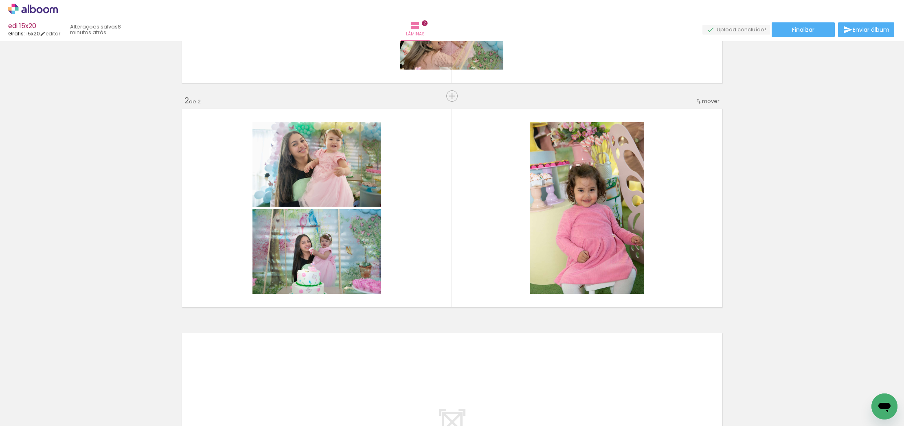
scroll to position [0, 193]
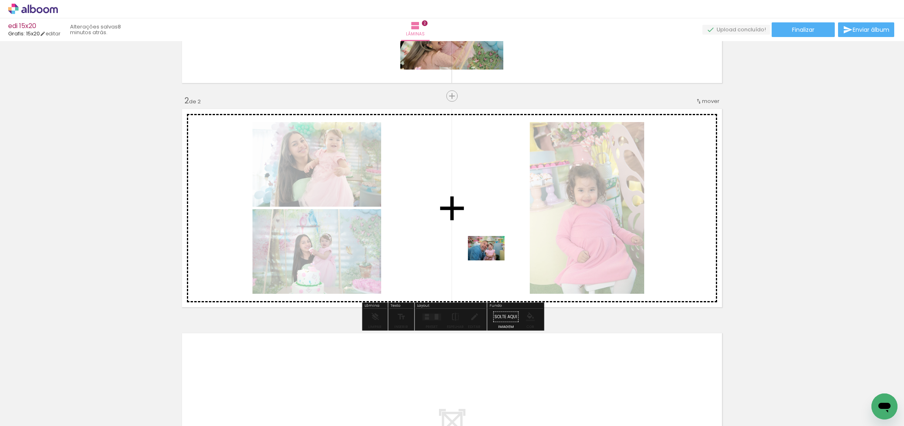
drag, startPoint x: 621, startPoint y: 399, endPoint x: 506, endPoint y: 283, distance: 164.1
click at [492, 261] on quentale-workspace at bounding box center [452, 213] width 904 height 426
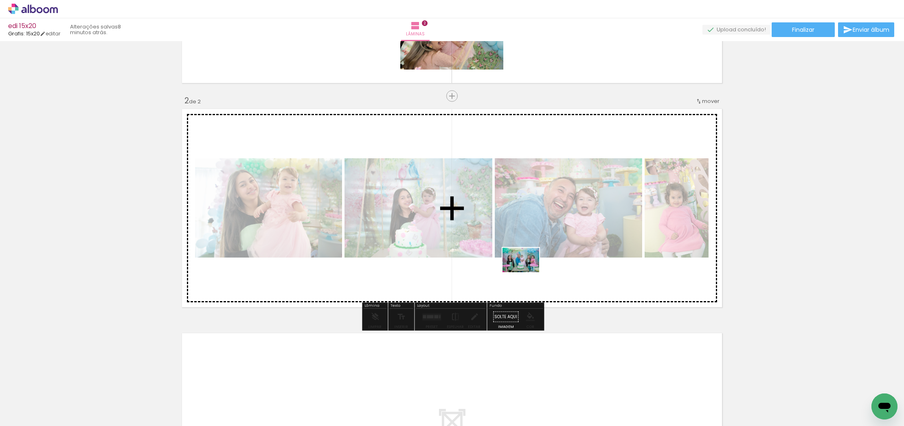
click at [527, 275] on quentale-workspace at bounding box center [452, 213] width 904 height 426
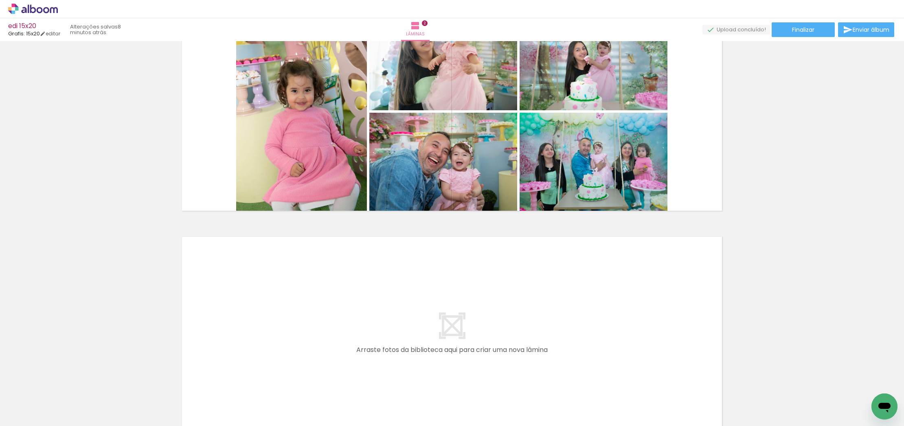
scroll to position [0, 0]
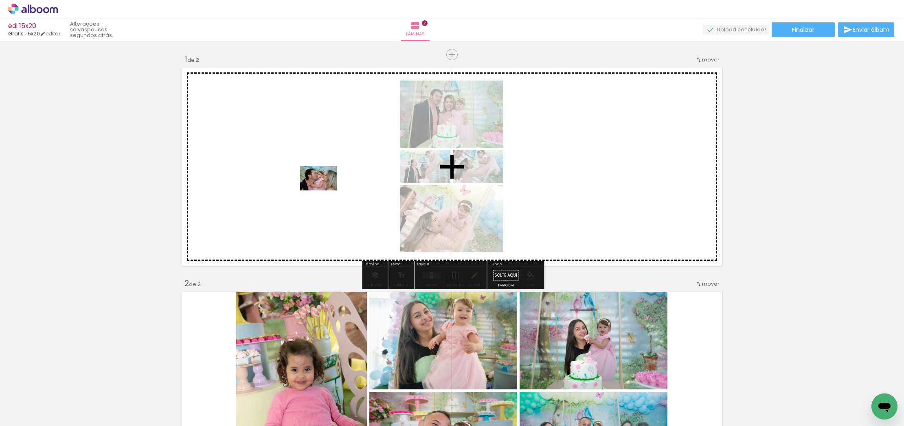
drag, startPoint x: 305, startPoint y: 403, endPoint x: 240, endPoint y: 371, distance: 72.5
click at [324, 184] on quentale-workspace at bounding box center [452, 213] width 904 height 426
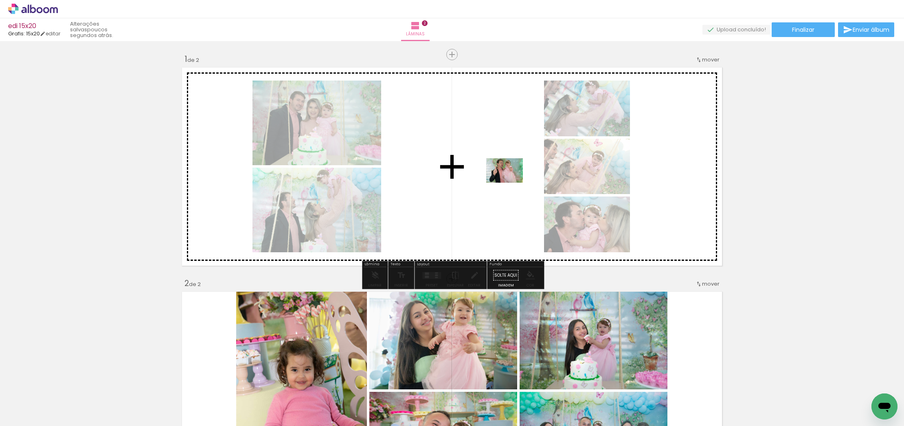
click at [508, 180] on quentale-workspace at bounding box center [452, 213] width 904 height 426
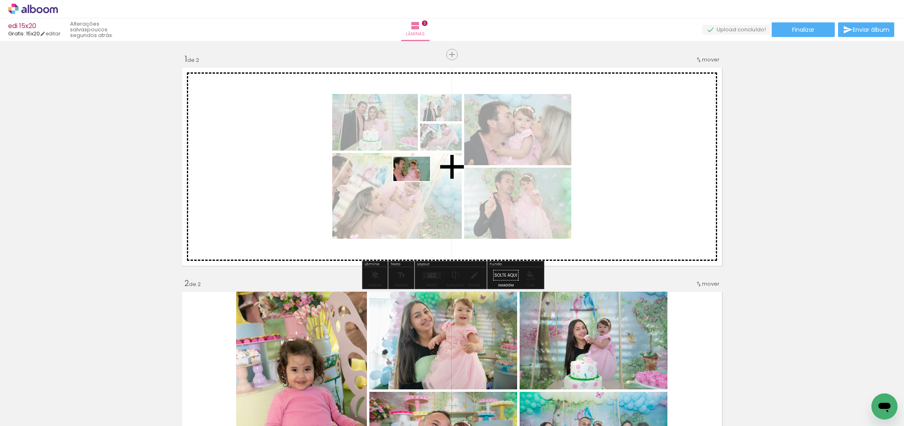
drag, startPoint x: 272, startPoint y: 379, endPoint x: 418, endPoint y: 181, distance: 245.6
click at [418, 181] on quentale-workspace at bounding box center [452, 213] width 904 height 426
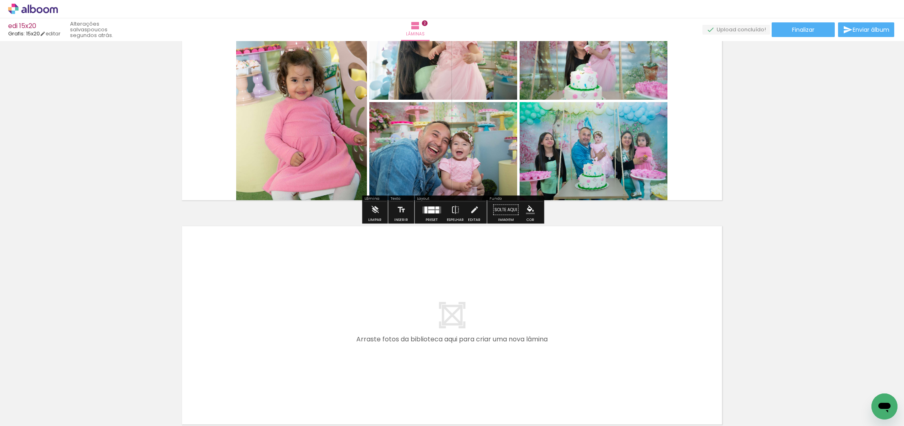
scroll to position [291, 0]
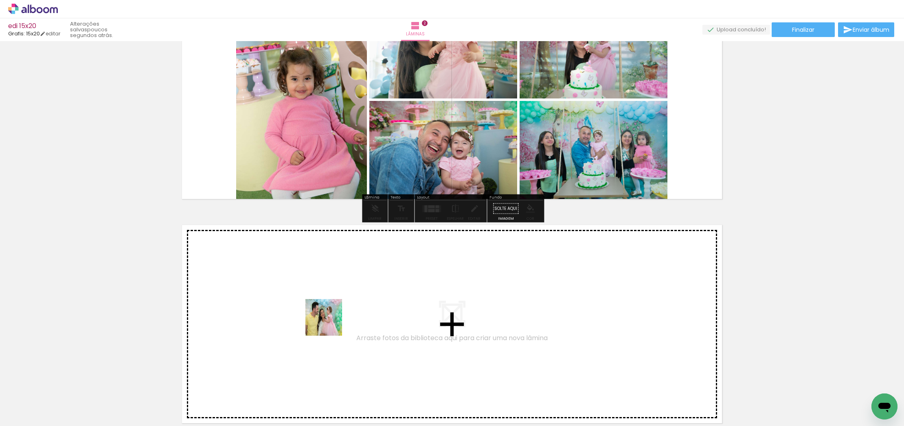
click at [317, 291] on quentale-workspace at bounding box center [452, 213] width 904 height 426
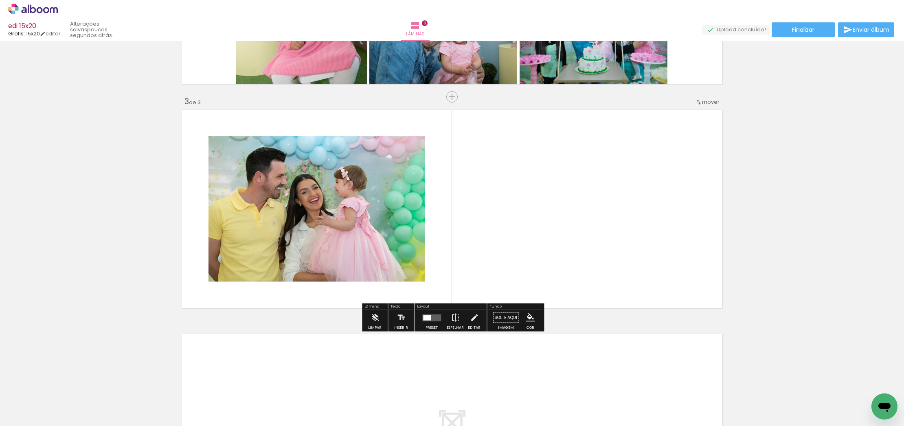
scroll to position [407, 0]
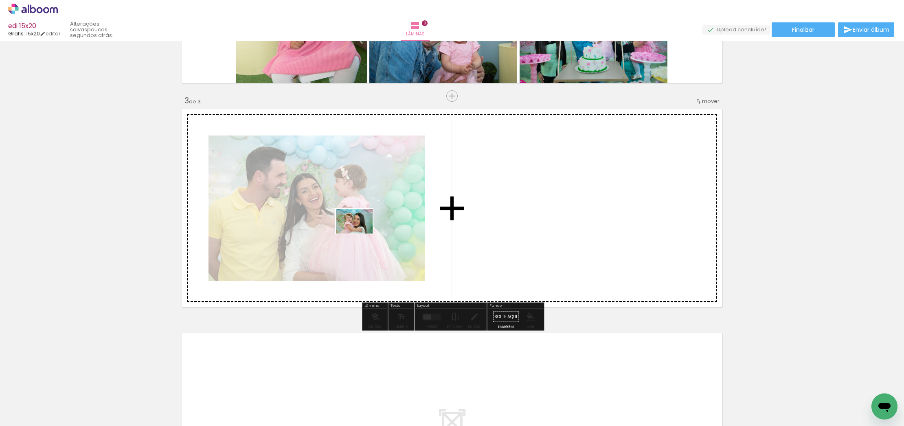
drag, startPoint x: 395, startPoint y: 401, endPoint x: 428, endPoint y: 375, distance: 42.0
click at [363, 240] on quentale-workspace at bounding box center [452, 213] width 904 height 426
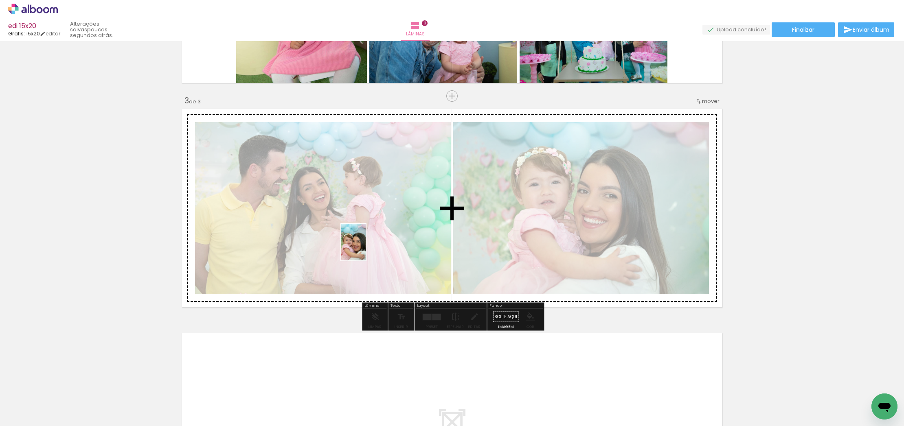
drag, startPoint x: 435, startPoint y: 384, endPoint x: 366, endPoint y: 248, distance: 152.6
click at [366, 248] on quentale-workspace at bounding box center [452, 213] width 904 height 426
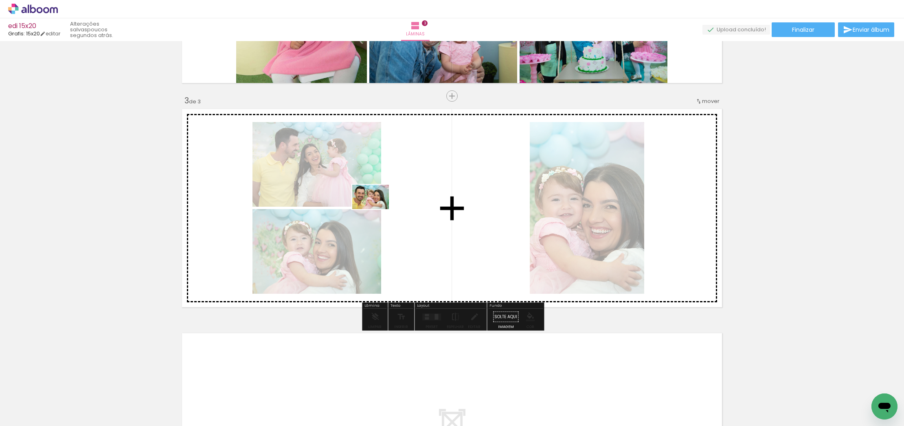
drag, startPoint x: 481, startPoint y: 398, endPoint x: 450, endPoint y: 333, distance: 72.0
click at [377, 212] on quentale-workspace at bounding box center [452, 213] width 904 height 426
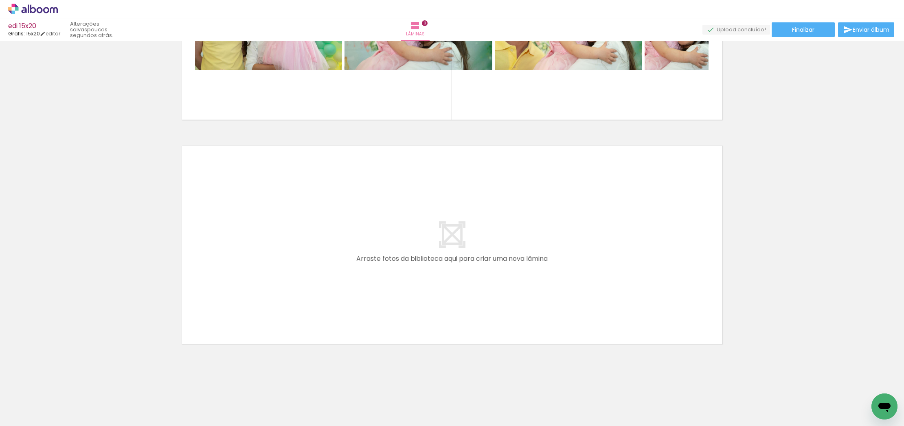
scroll to position [0, 145]
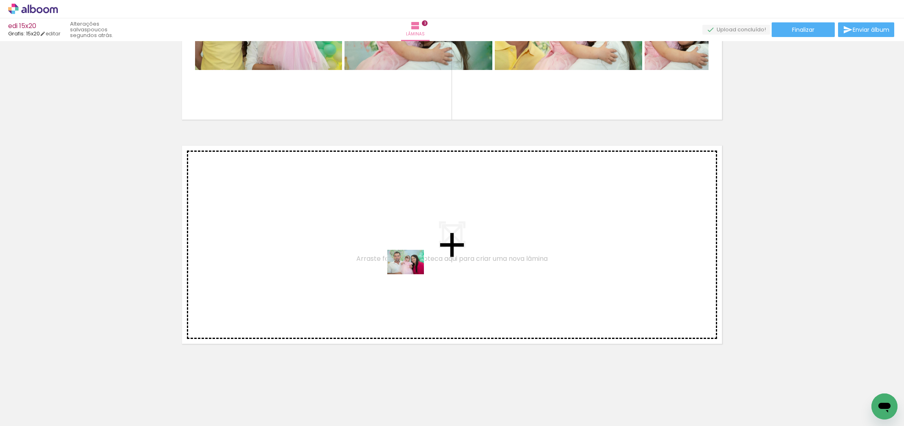
click at [380, 268] on quentale-workspace at bounding box center [452, 213] width 904 height 426
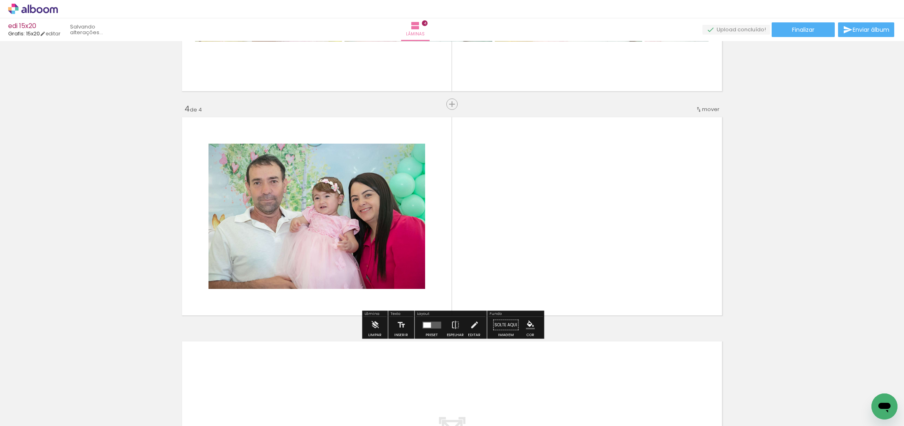
scroll to position [632, 0]
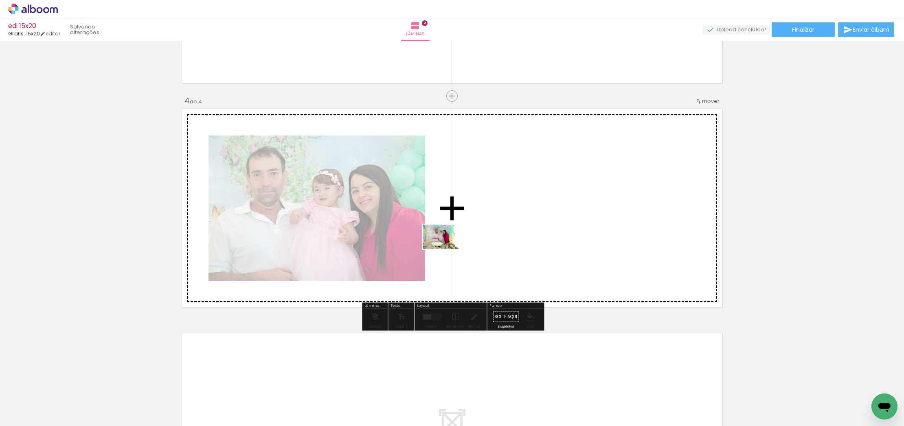
drag, startPoint x: 619, startPoint y: 399, endPoint x: 451, endPoint y: 263, distance: 216.0
click at [446, 250] on quentale-workspace at bounding box center [452, 213] width 904 height 426
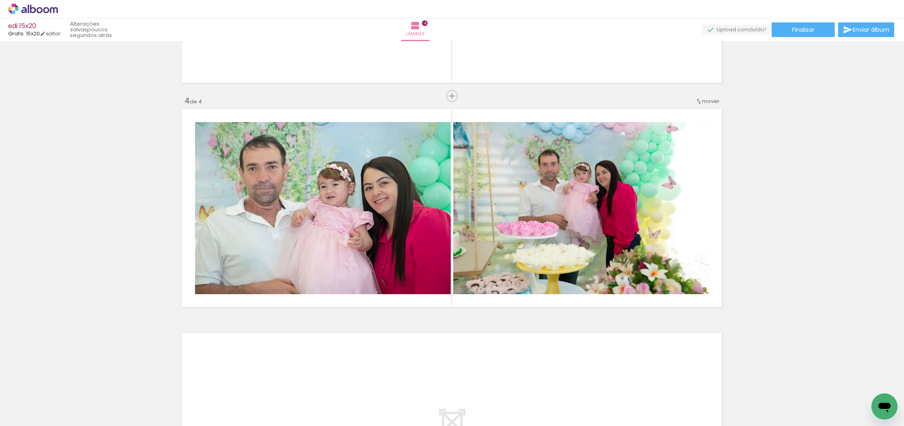
scroll to position [0, 418]
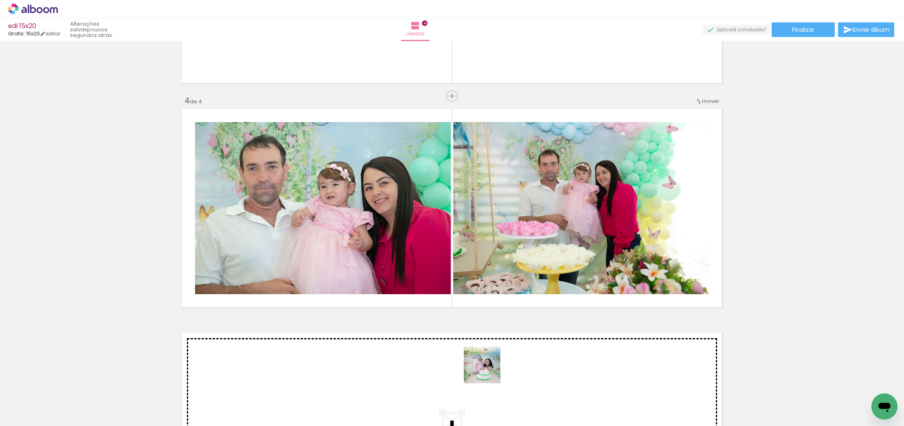
drag, startPoint x: 489, startPoint y: 388, endPoint x: 472, endPoint y: 323, distance: 67.5
click at [437, 268] on quentale-workspace at bounding box center [452, 213] width 904 height 426
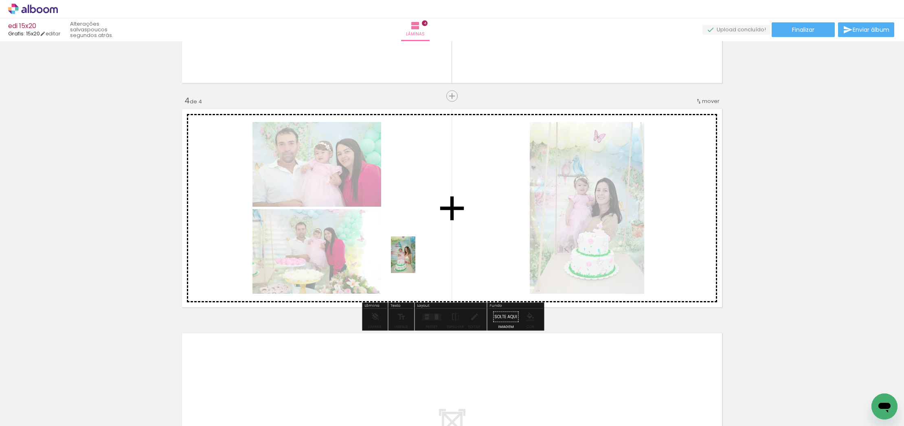
drag, startPoint x: 527, startPoint y: 402, endPoint x: 463, endPoint y: 294, distance: 125.2
click at [410, 260] on quentale-workspace at bounding box center [452, 213] width 904 height 426
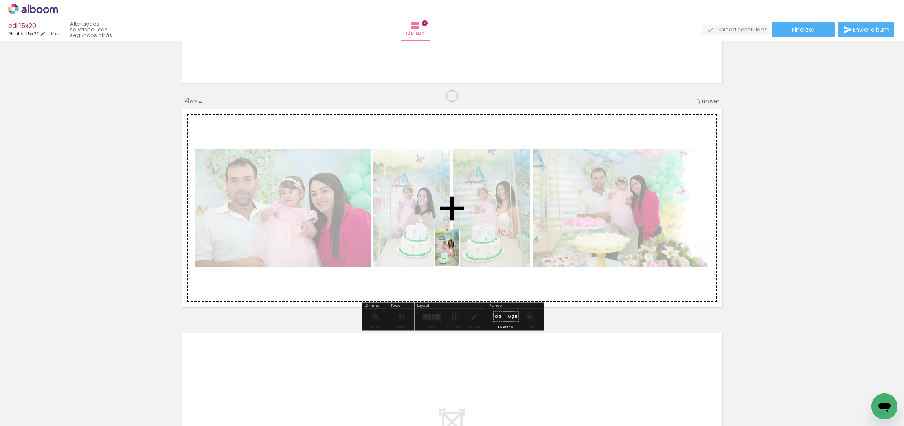
drag, startPoint x: 575, startPoint y: 402, endPoint x: 449, endPoint y: 257, distance: 191.6
click at [442, 247] on quentale-workspace at bounding box center [452, 213] width 904 height 426
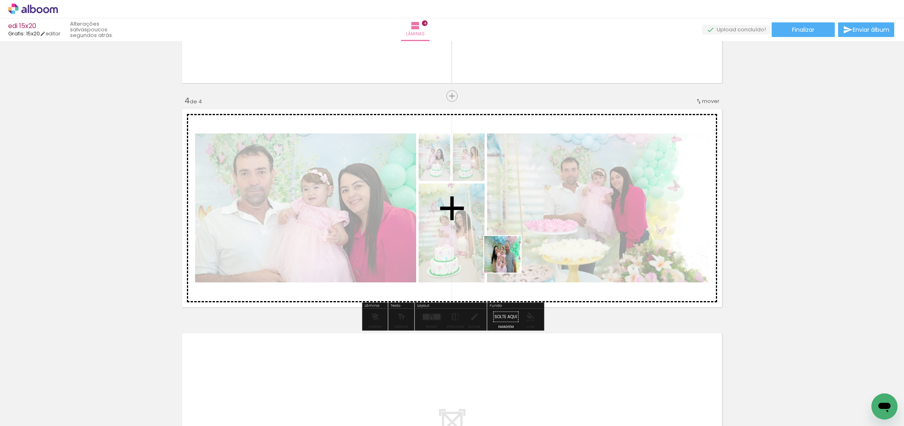
drag, startPoint x: 619, startPoint y: 397, endPoint x: 463, endPoint y: 248, distance: 214.9
click at [445, 232] on quentale-workspace at bounding box center [452, 213] width 904 height 426
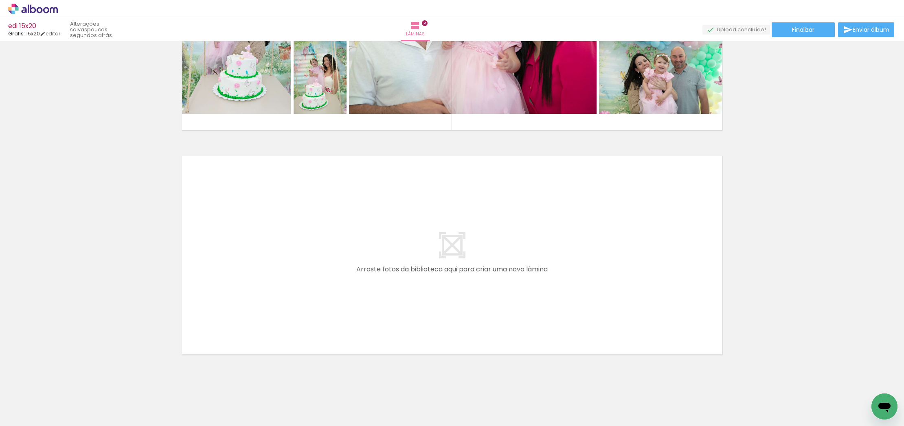
scroll to position [0, 598]
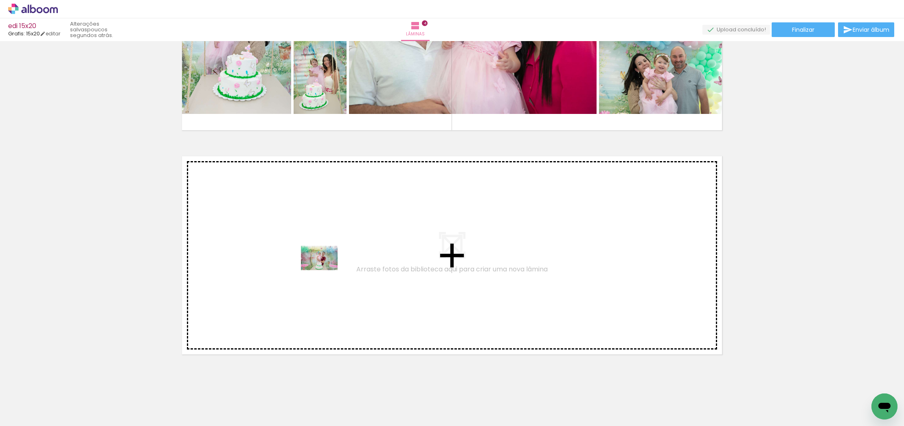
click at [325, 271] on quentale-workspace at bounding box center [452, 213] width 904 height 426
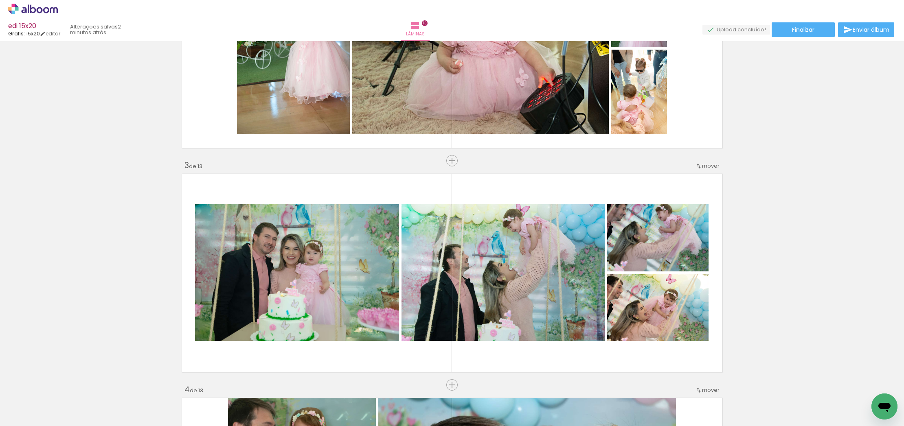
scroll to position [342, 0]
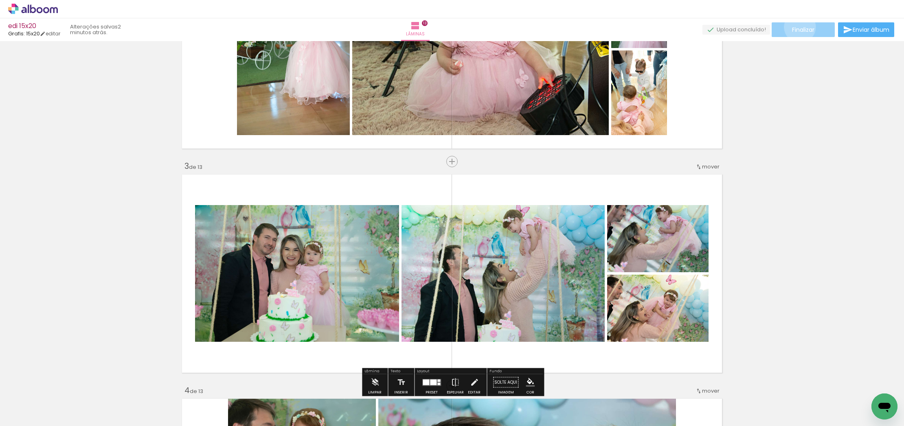
click at [797, 27] on span "Finalizar" at bounding box center [803, 30] width 22 height 6
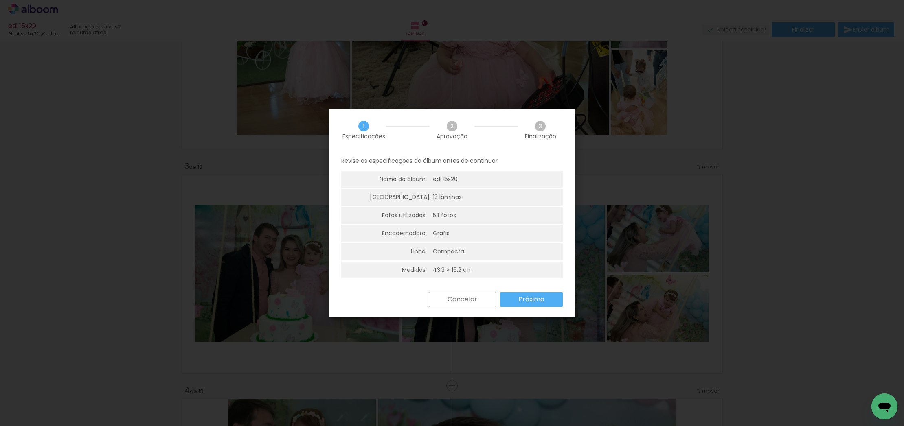
click at [0, 0] on slot "Próximo" at bounding box center [0, 0] width 0 height 0
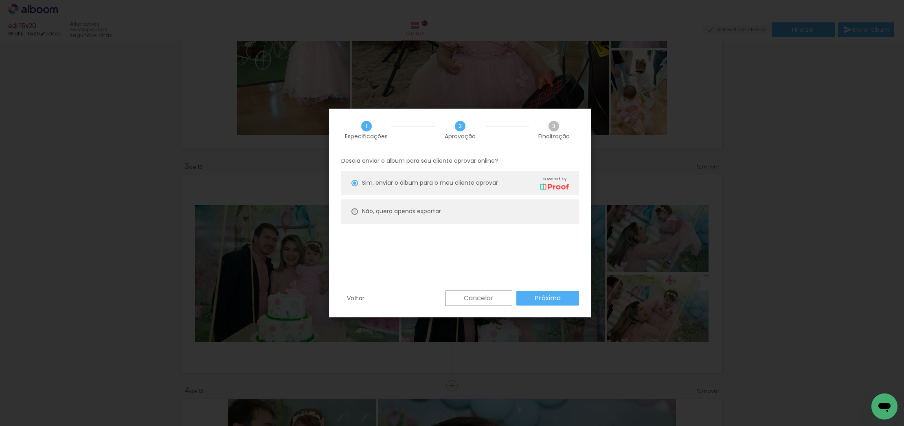
drag, startPoint x: 356, startPoint y: 211, endPoint x: 369, endPoint y: 251, distance: 42.4
click at [356, 210] on div at bounding box center [354, 212] width 7 height 7
type paper-radio-button "on"
click at [0, 0] on slot "Próximo" at bounding box center [0, 0] width 0 height 0
type input "Alta, 300 DPI"
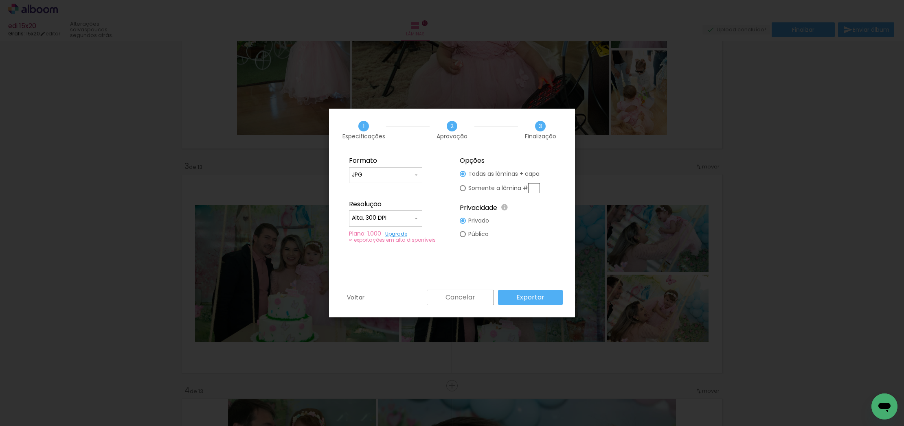
click at [0, 0] on slot "Exportar" at bounding box center [0, 0] width 0 height 0
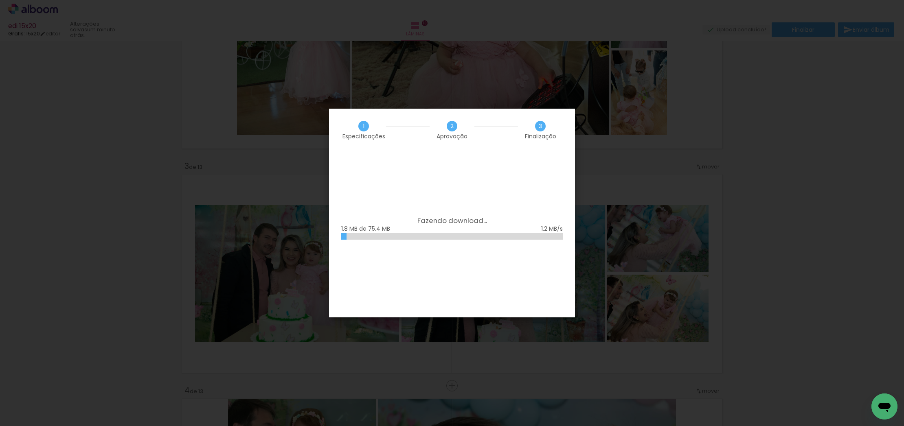
scroll to position [0, 1719]
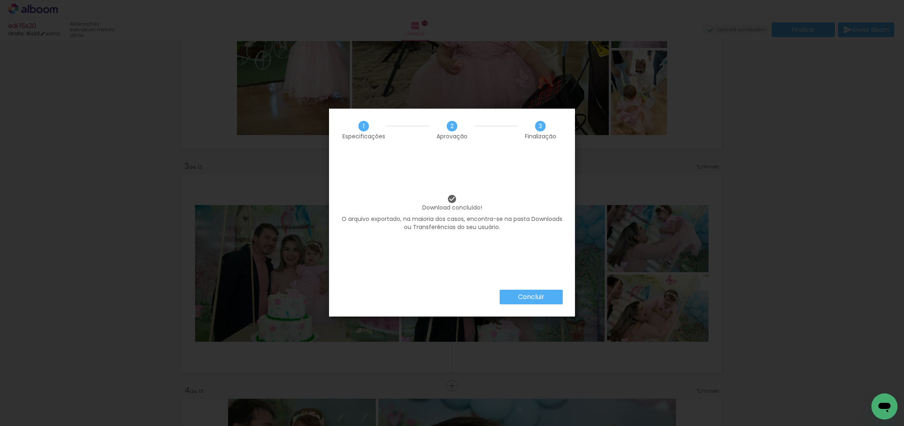
click at [534, 292] on paper-button "Concluir" at bounding box center [531, 297] width 63 height 15
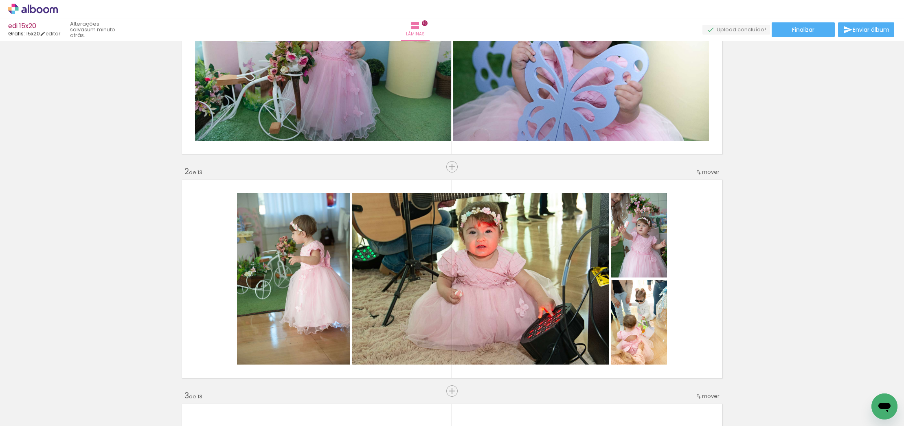
scroll to position [0, 0]
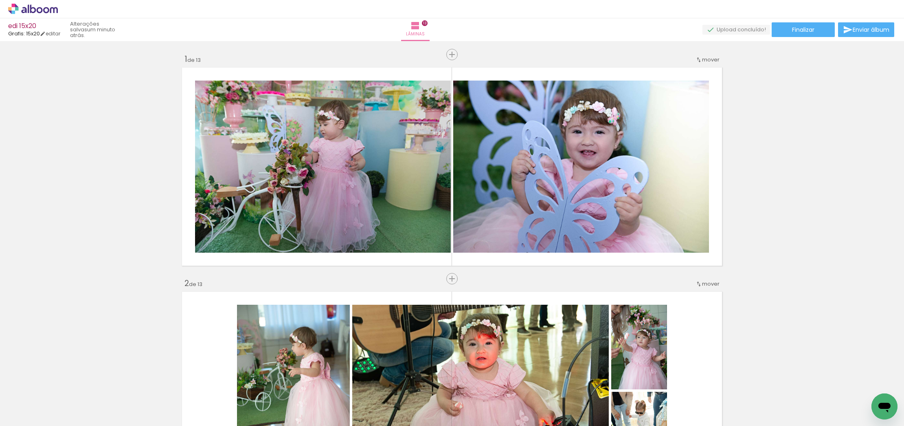
scroll to position [0, 1719]
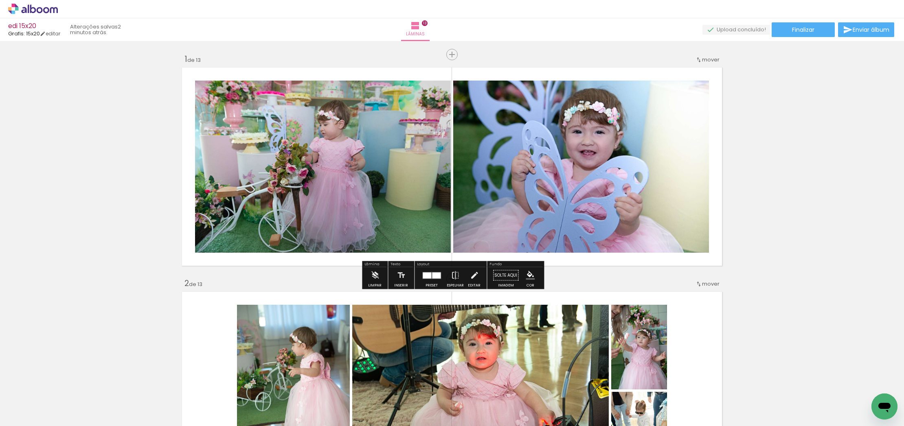
drag, startPoint x: 816, startPoint y: 99, endPoint x: 810, endPoint y: 95, distance: 6.8
